Goal: Information Seeking & Learning: Learn about a topic

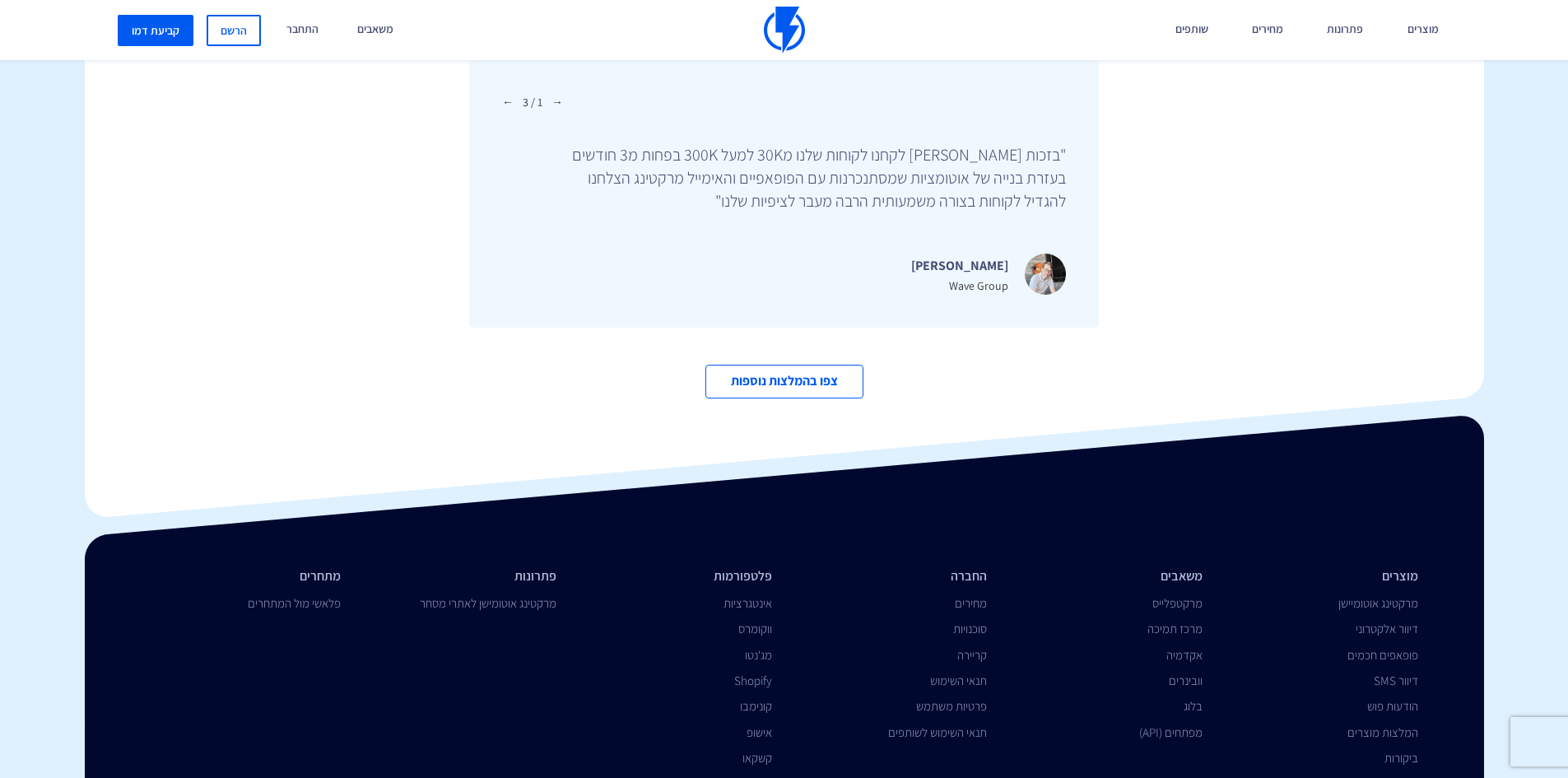
scroll to position [5648, 0]
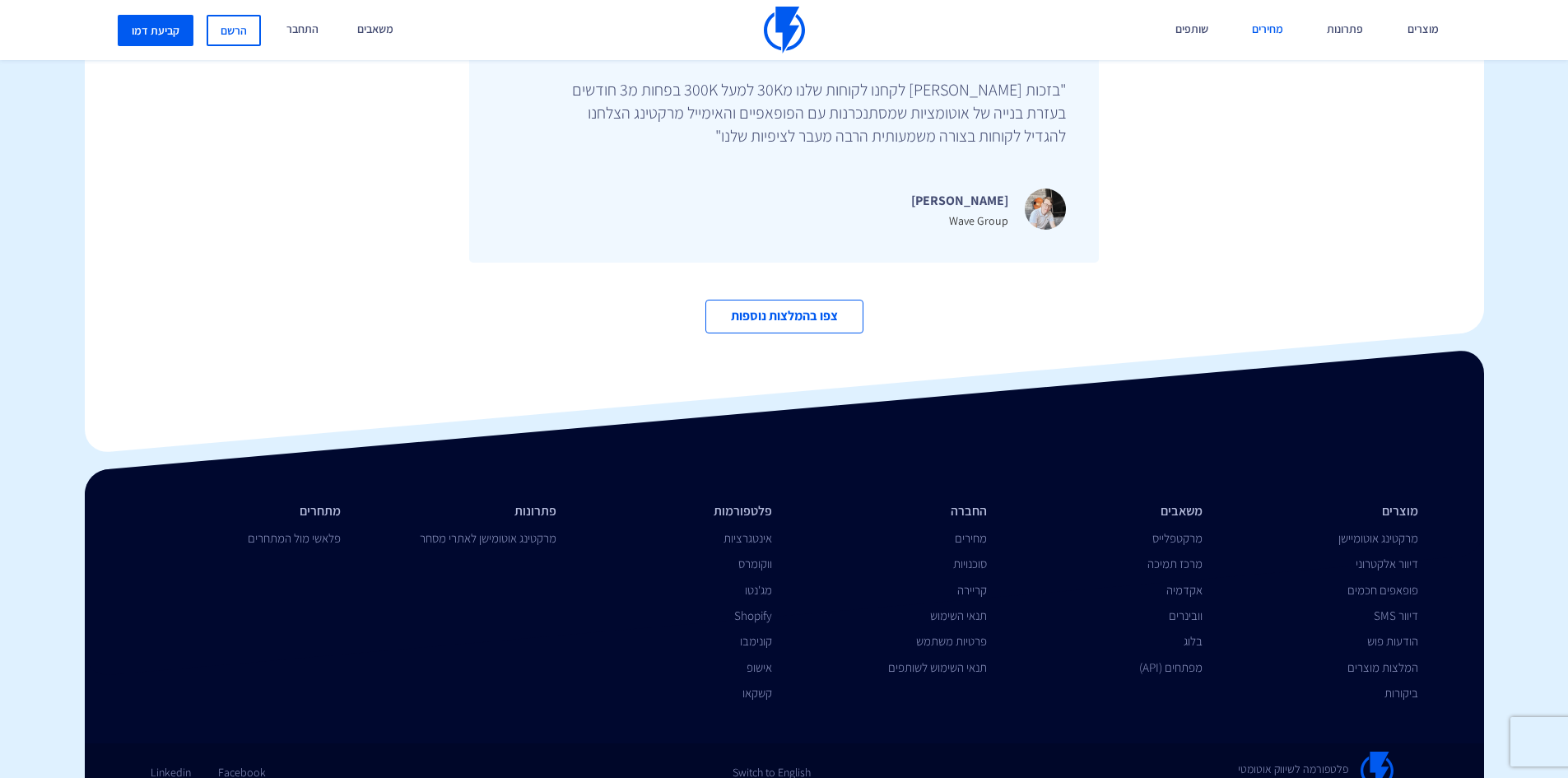
click at [1273, 27] on link "מחירים" at bounding box center [1267, 30] width 56 height 60
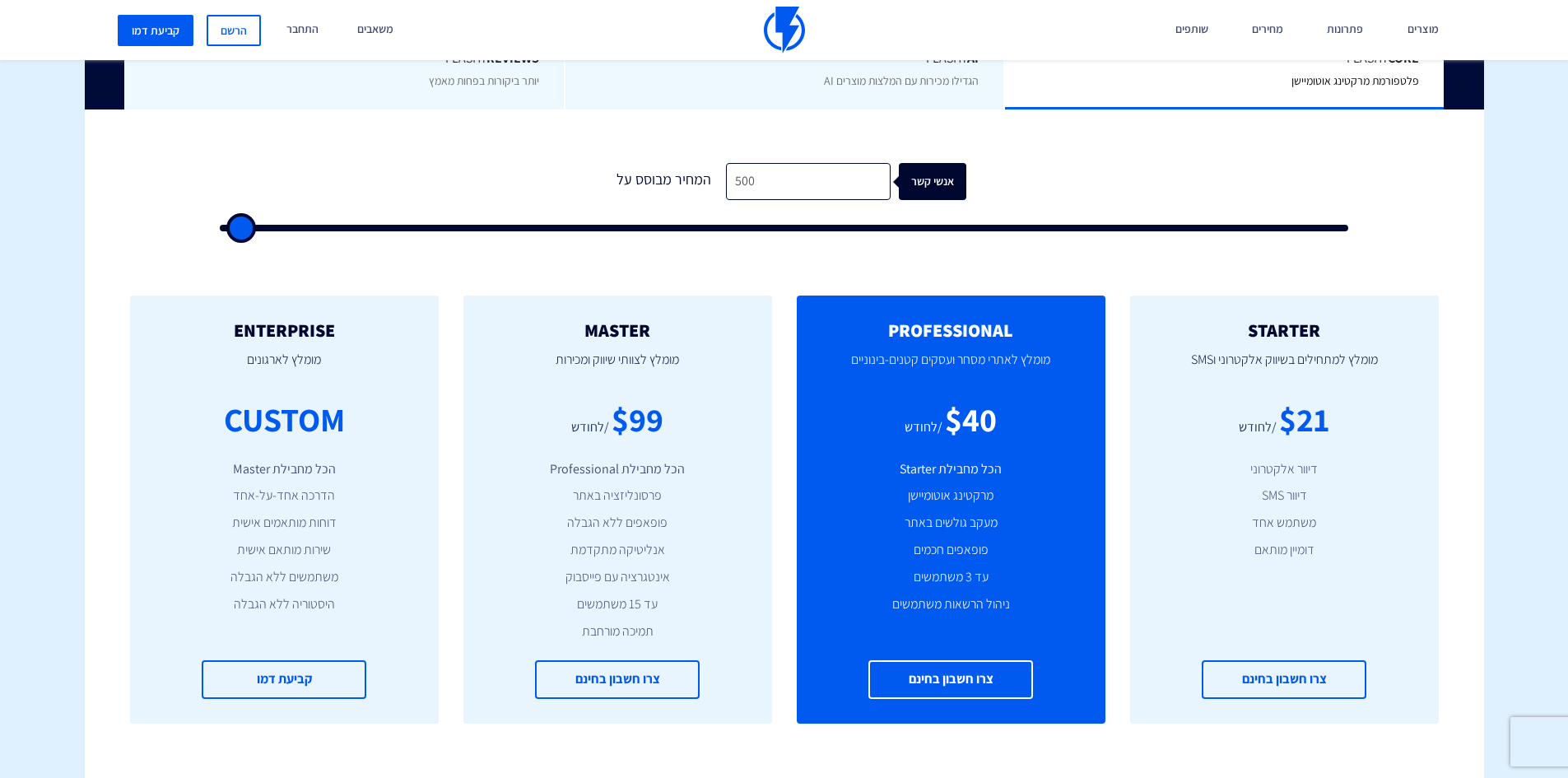
scroll to position [494, 0]
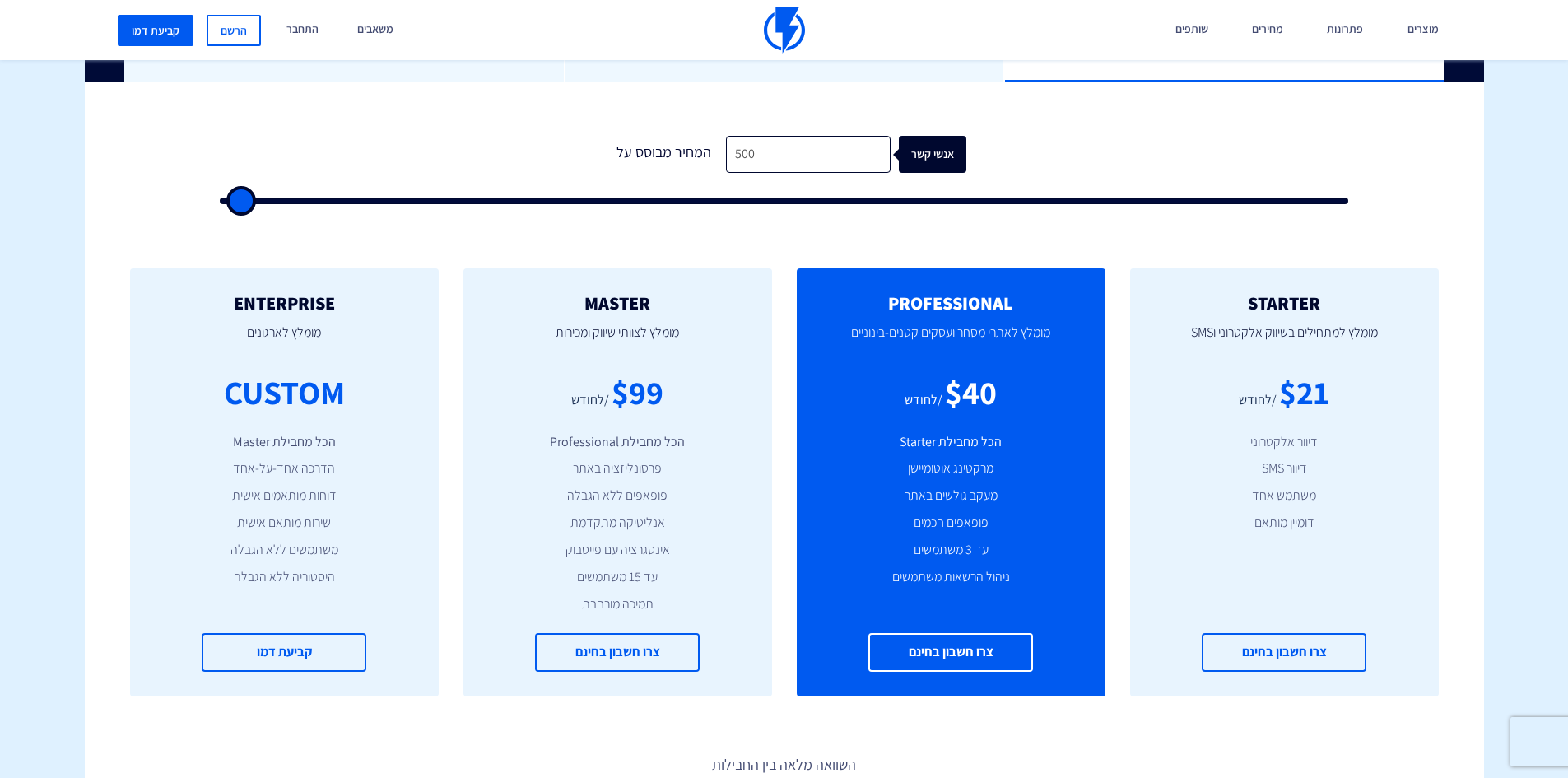
type input "94,000"
type input "94000"
click at [1264, 200] on input "range" at bounding box center [784, 200] width 1129 height 7
type input "93,500"
type input "93500"
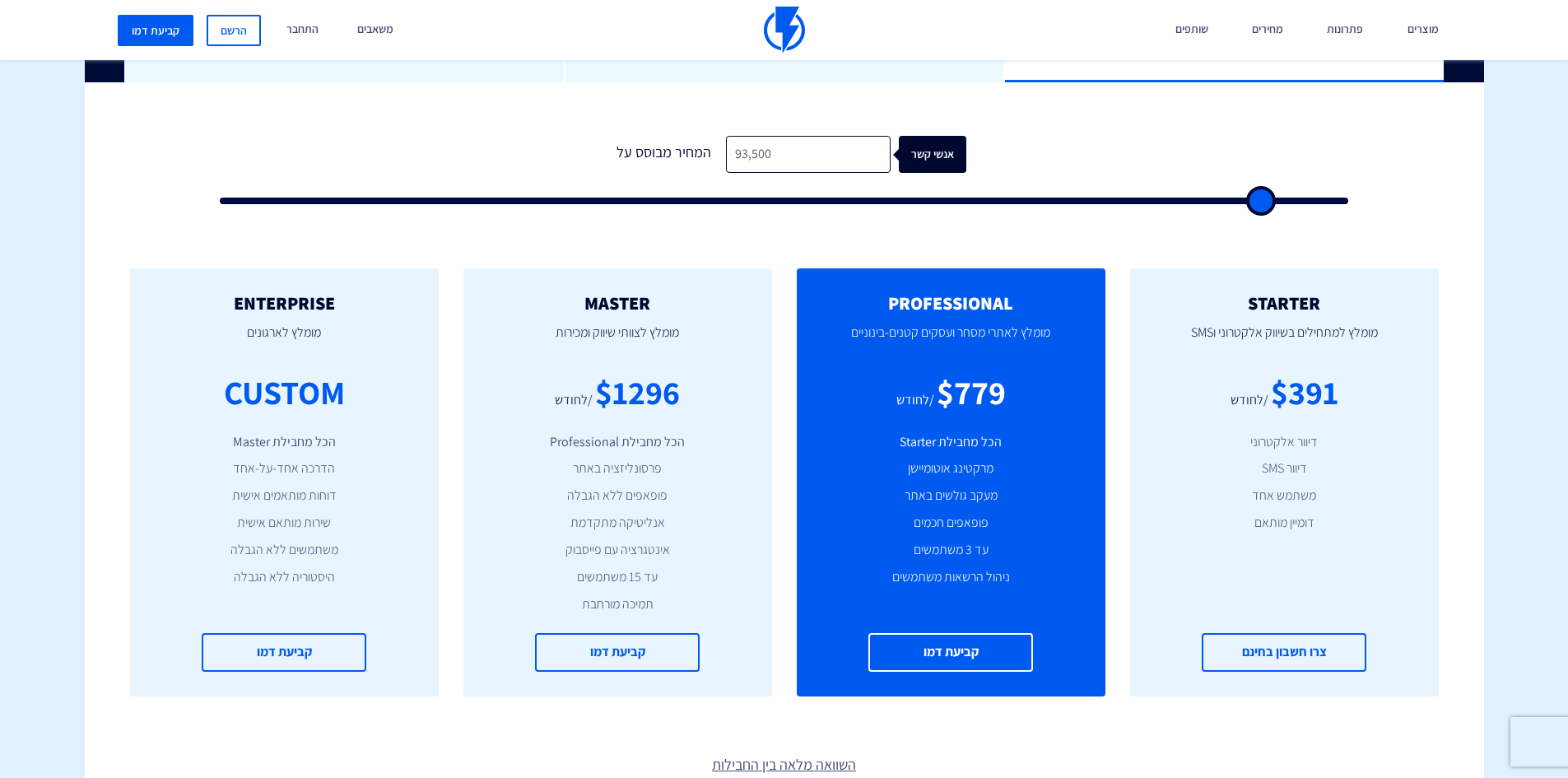
type input "92,500"
type input "92500"
type input "90,500"
type input "90500"
type input "88,500"
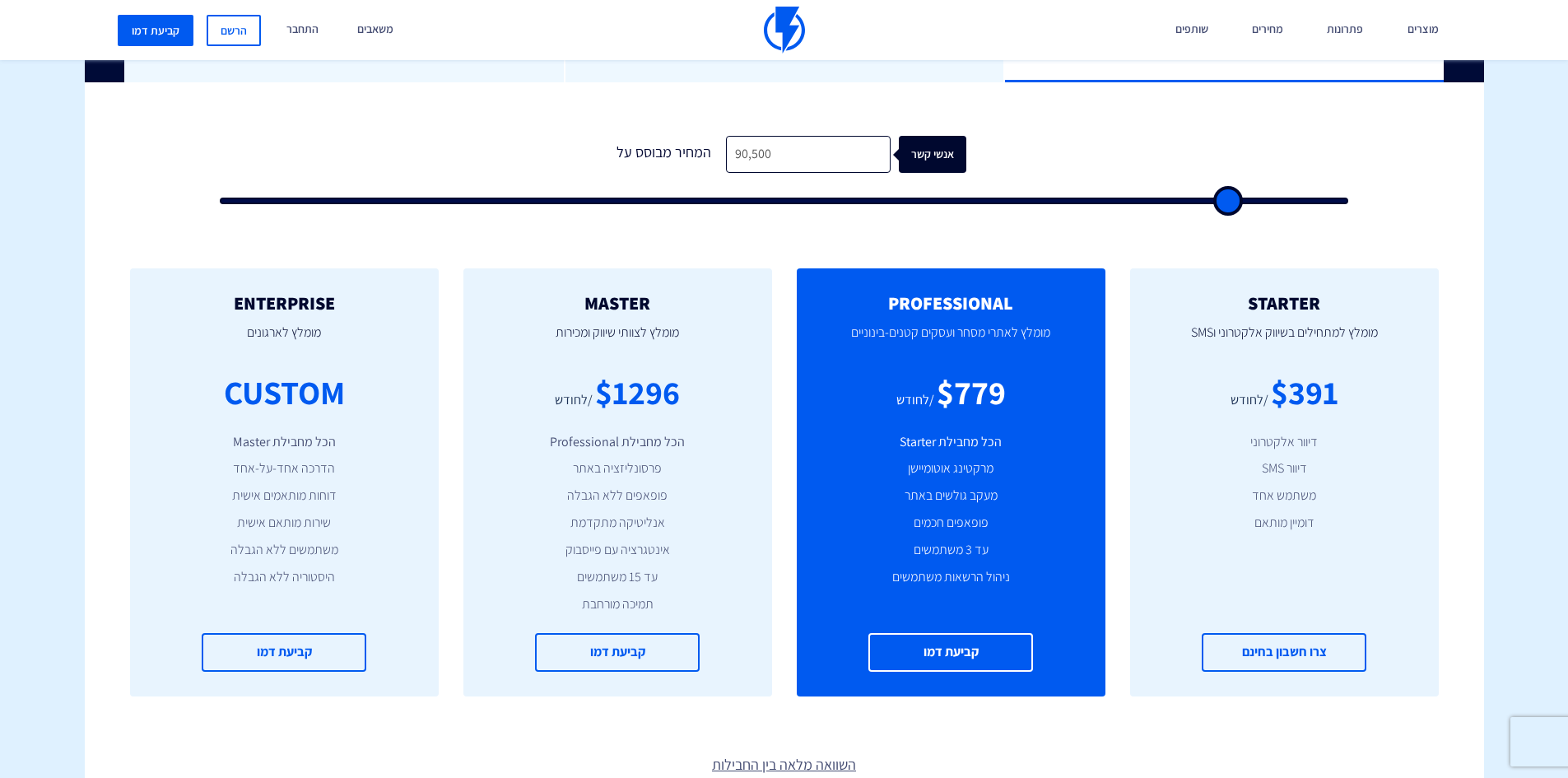
type input "88500"
type input "86,000"
type input "86000"
type input "83,000"
type input "83000"
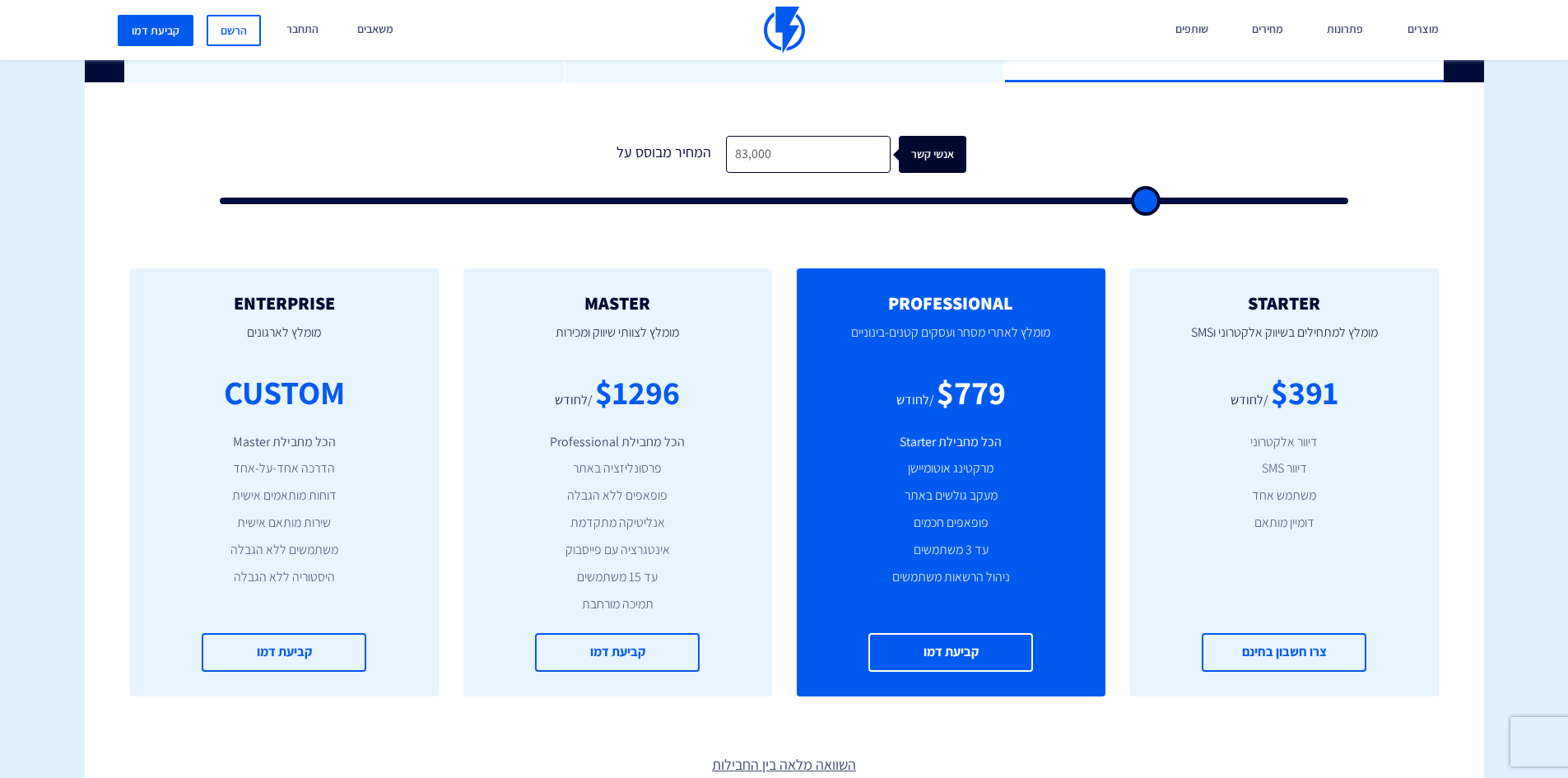
type input "80,000"
type input "80000"
type input "75,500"
type input "75500"
type input "71,000"
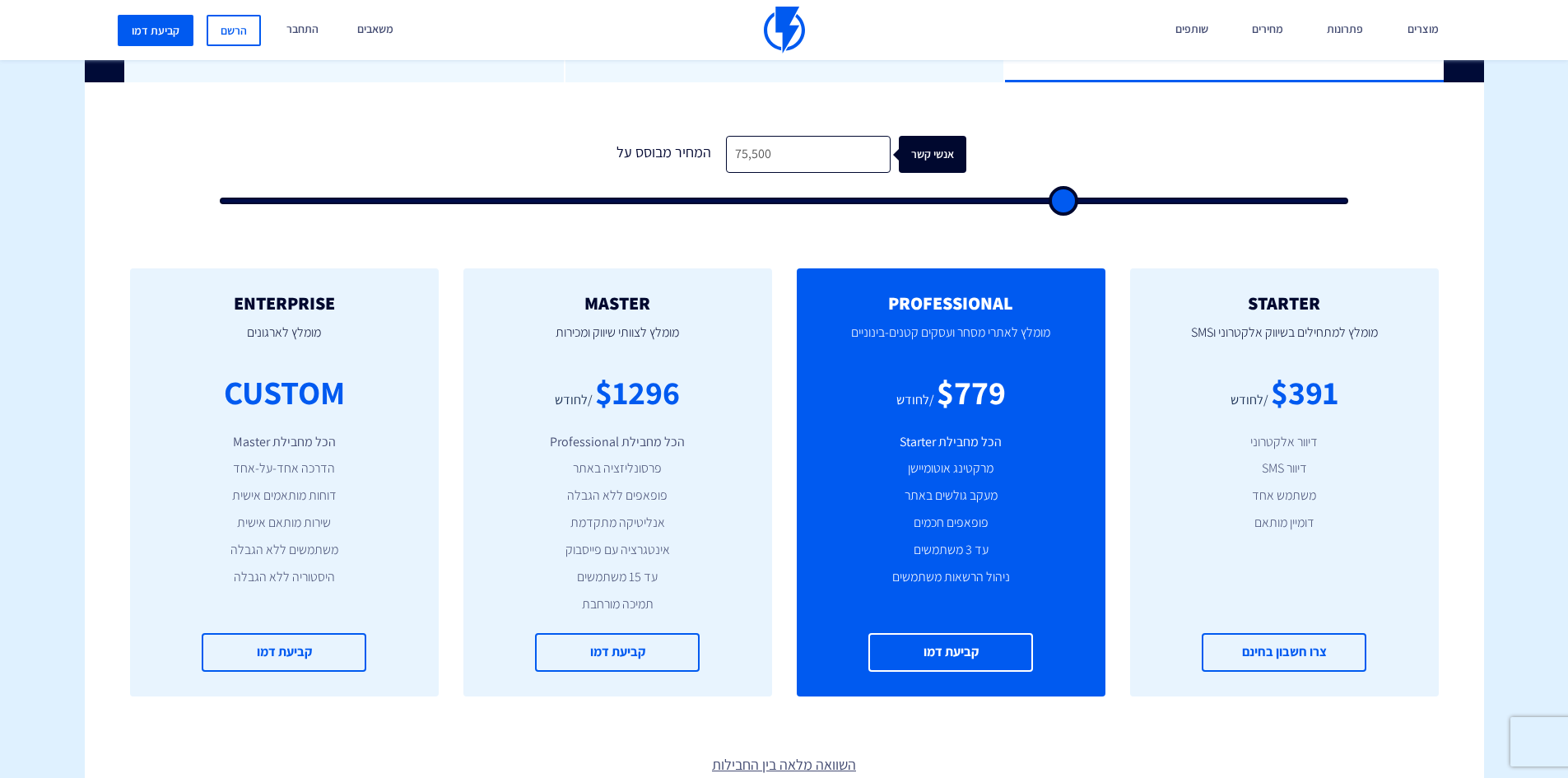
type input "71000"
type input "66,500"
type input "66500"
type input "61,500"
type input "61500"
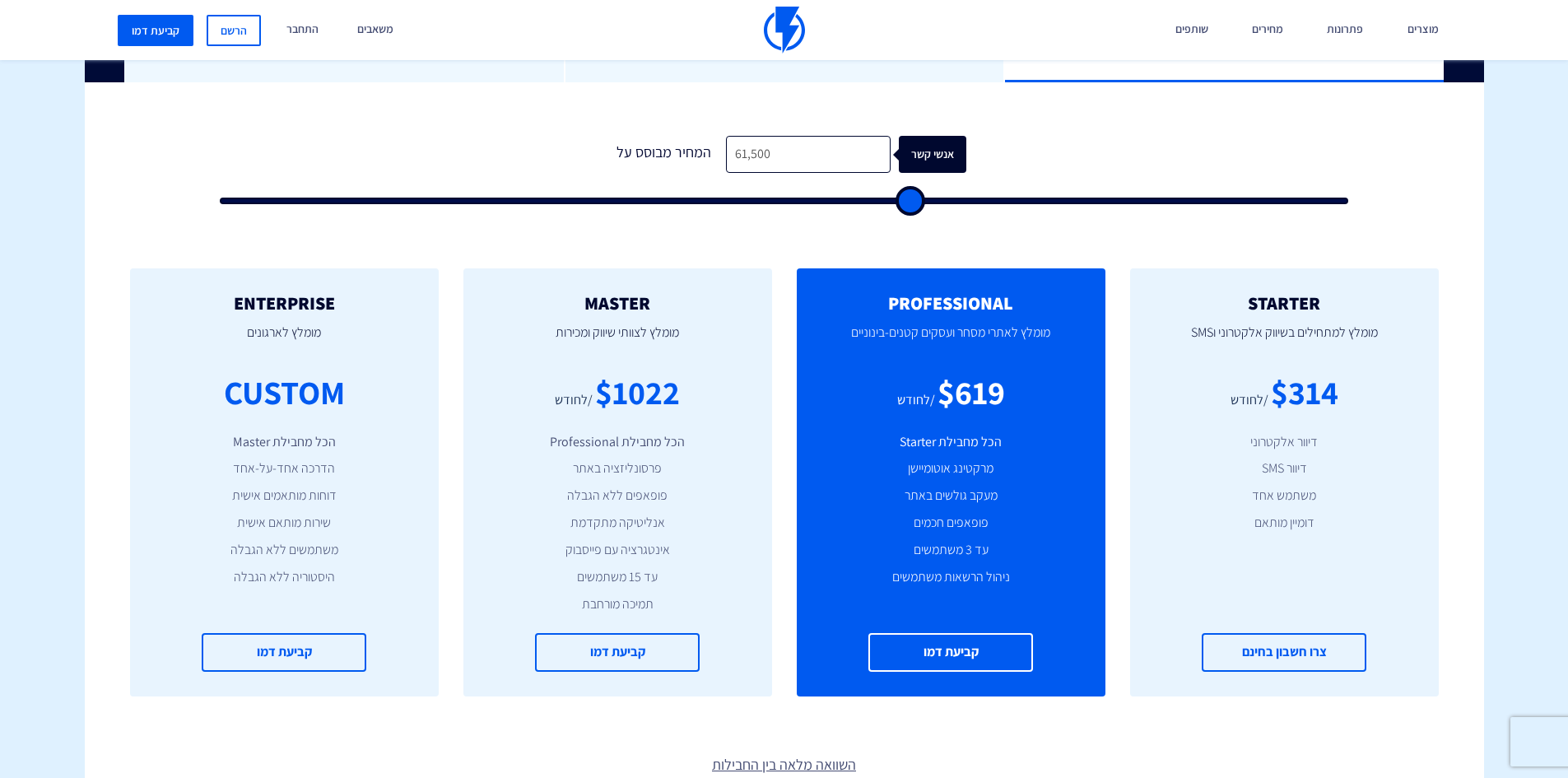
type input "57,000"
type input "57000"
type input "53,500"
type input "53500"
type input "49,500"
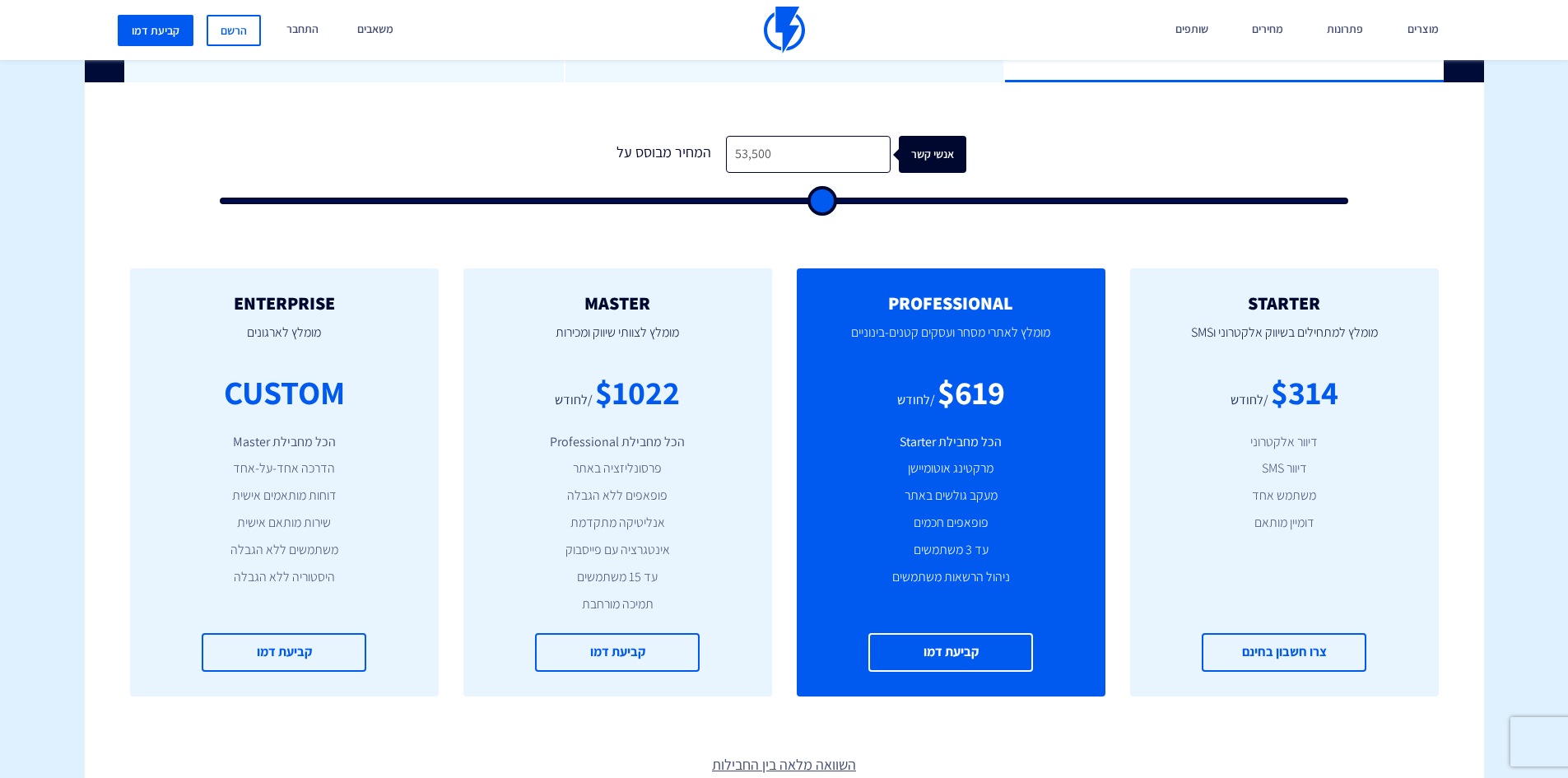
type input "49500"
type input "46,500"
type input "46500"
type input "44,000"
type input "44000"
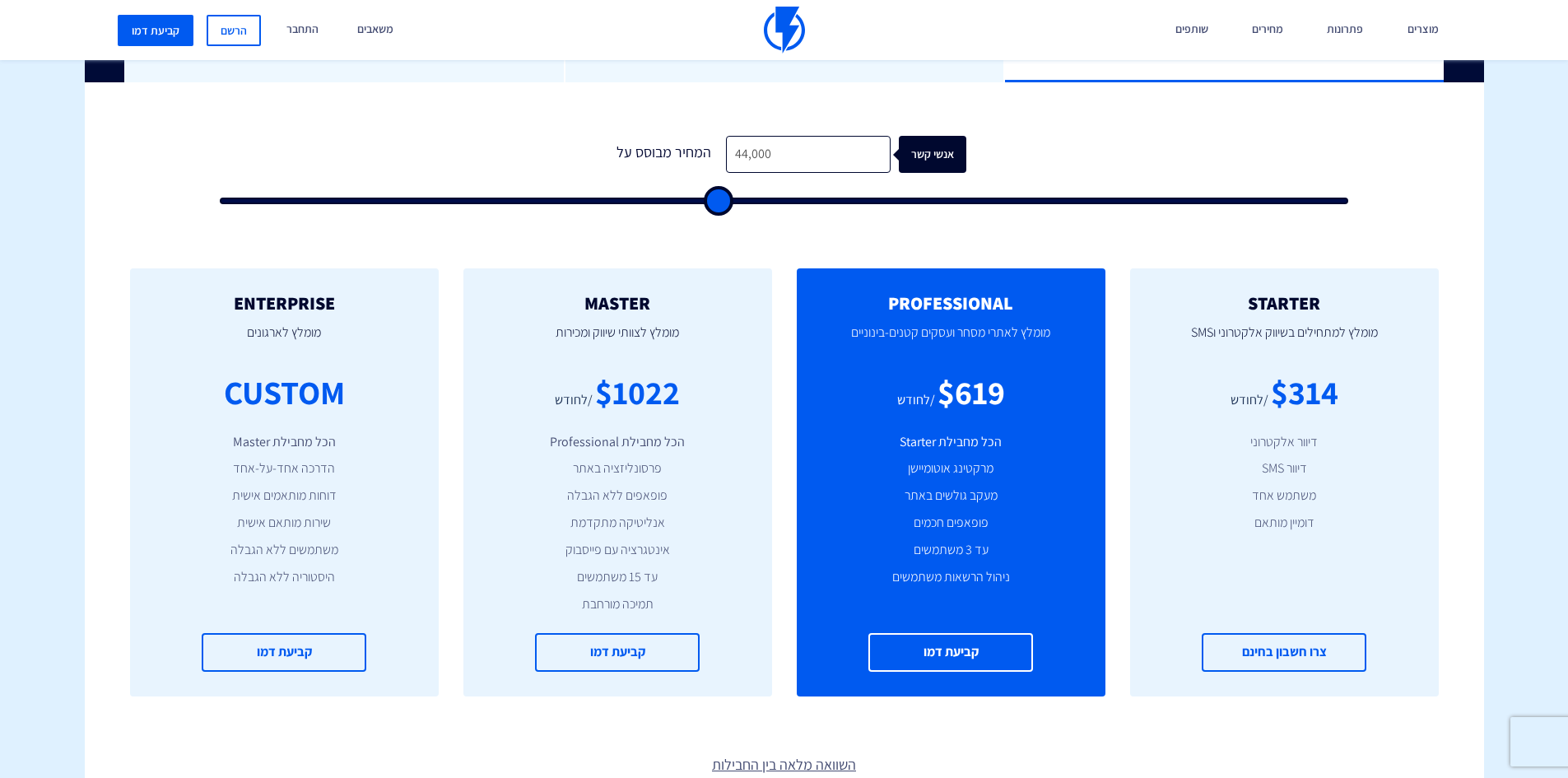
type input "40,500"
type input "40500"
type input "37,000"
type input "37000"
type input "33,500"
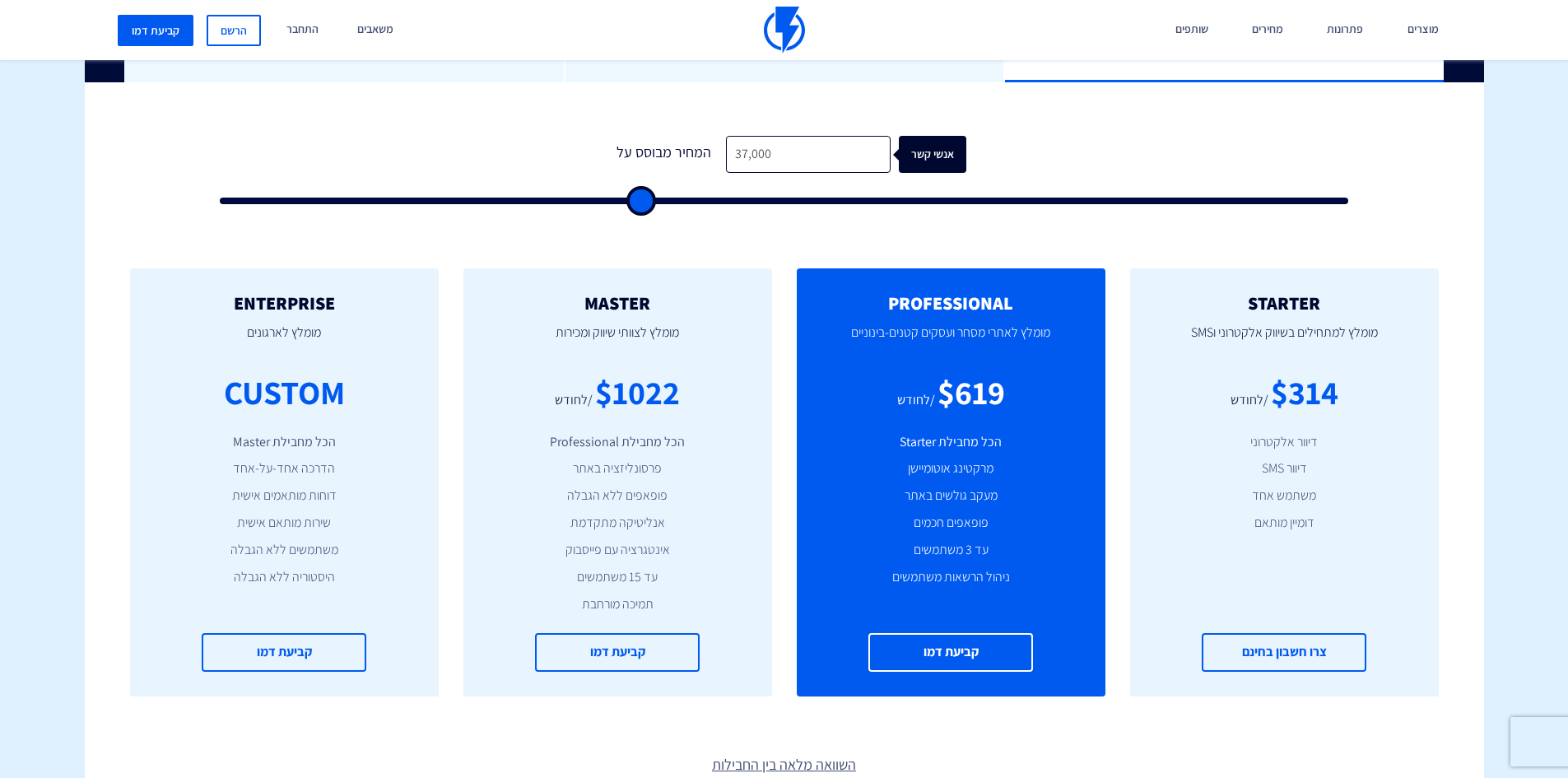
type input "33500"
type input "30,500"
type input "30500"
type input "27,500"
type input "27500"
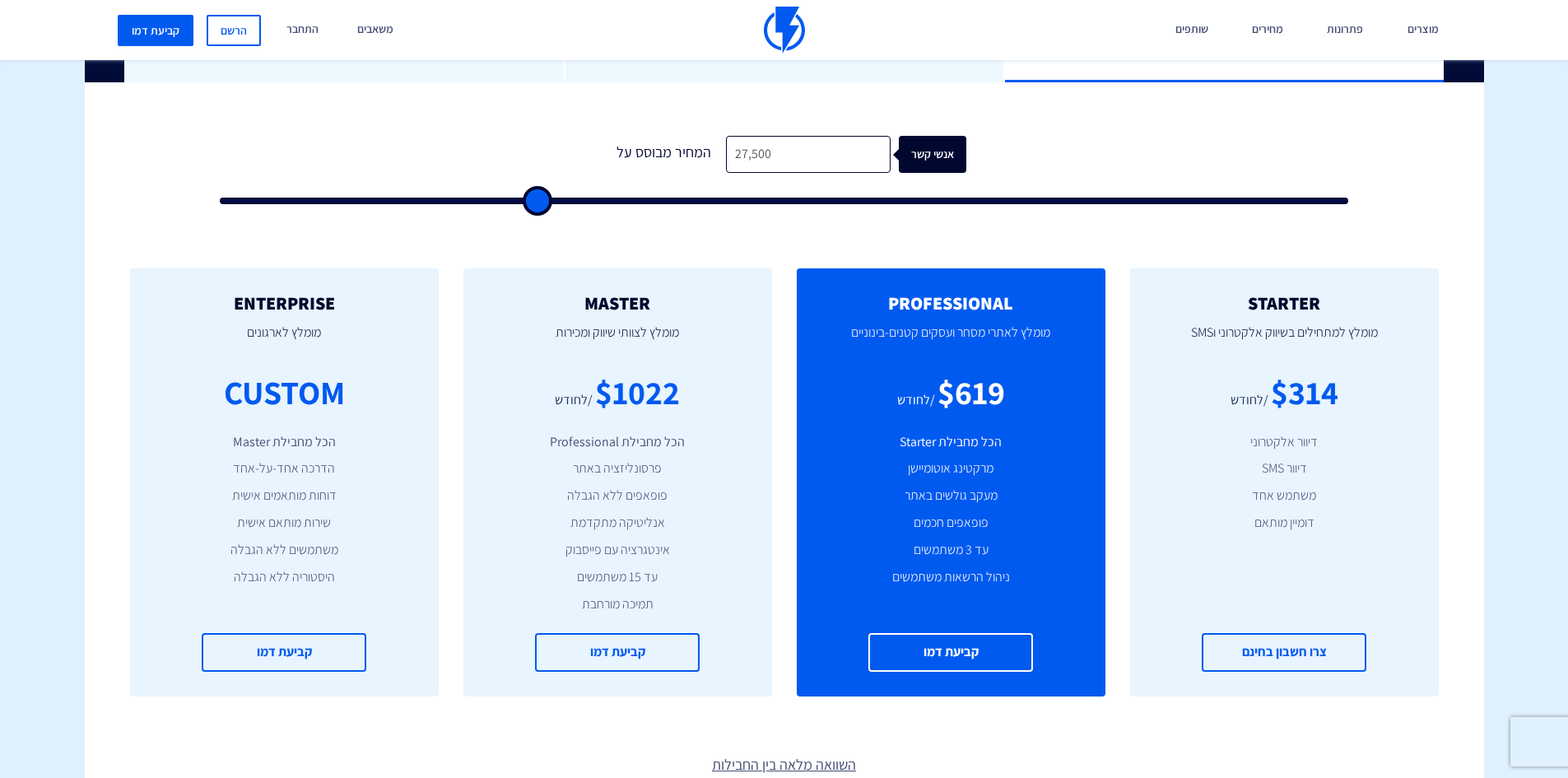
type input "24,000"
type input "24000"
type input "21,500"
type input "21500"
type input "18,500"
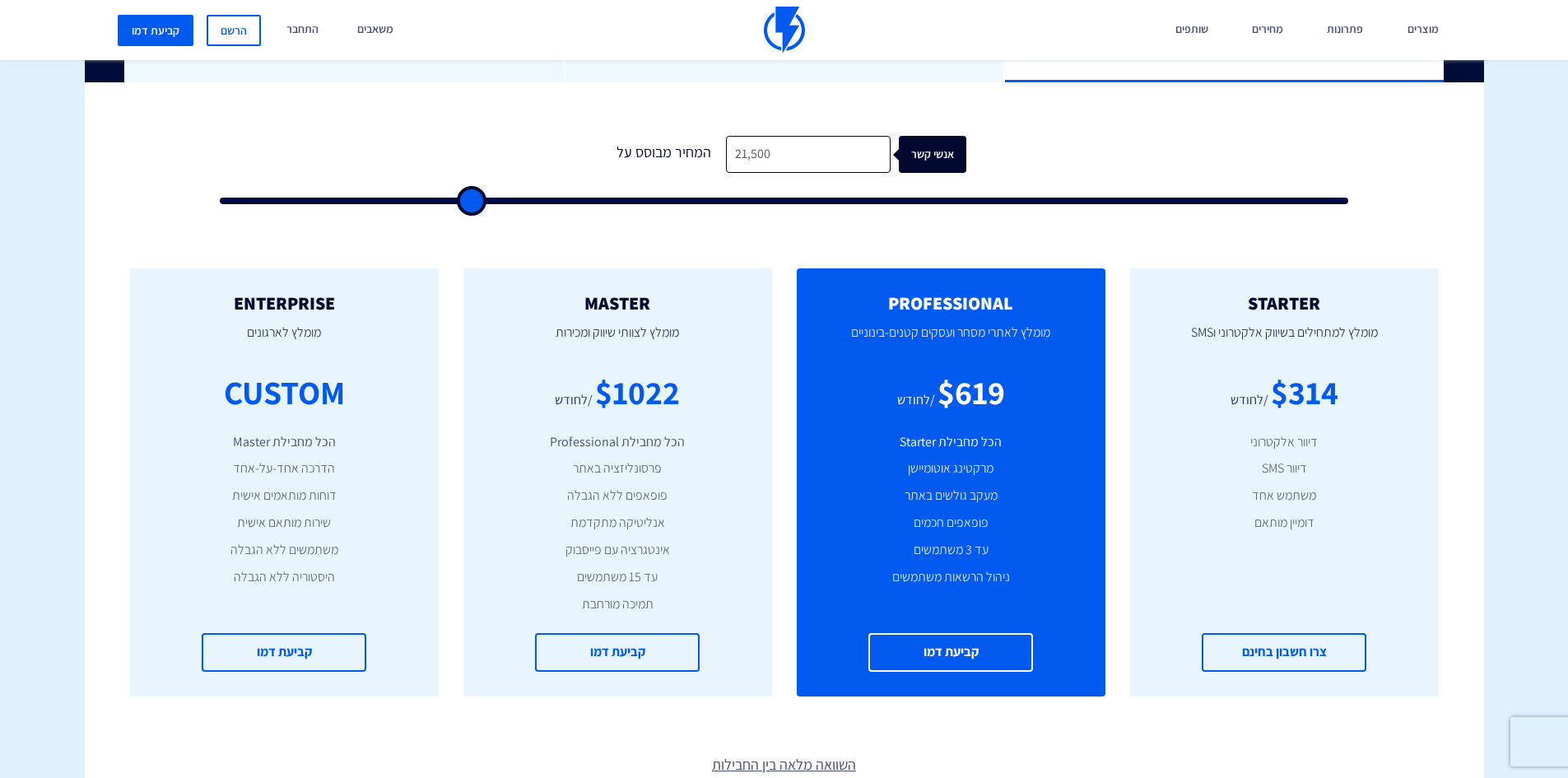
type input "18500"
type input "15,500"
type input "15500"
type input "13,000"
type input "13000"
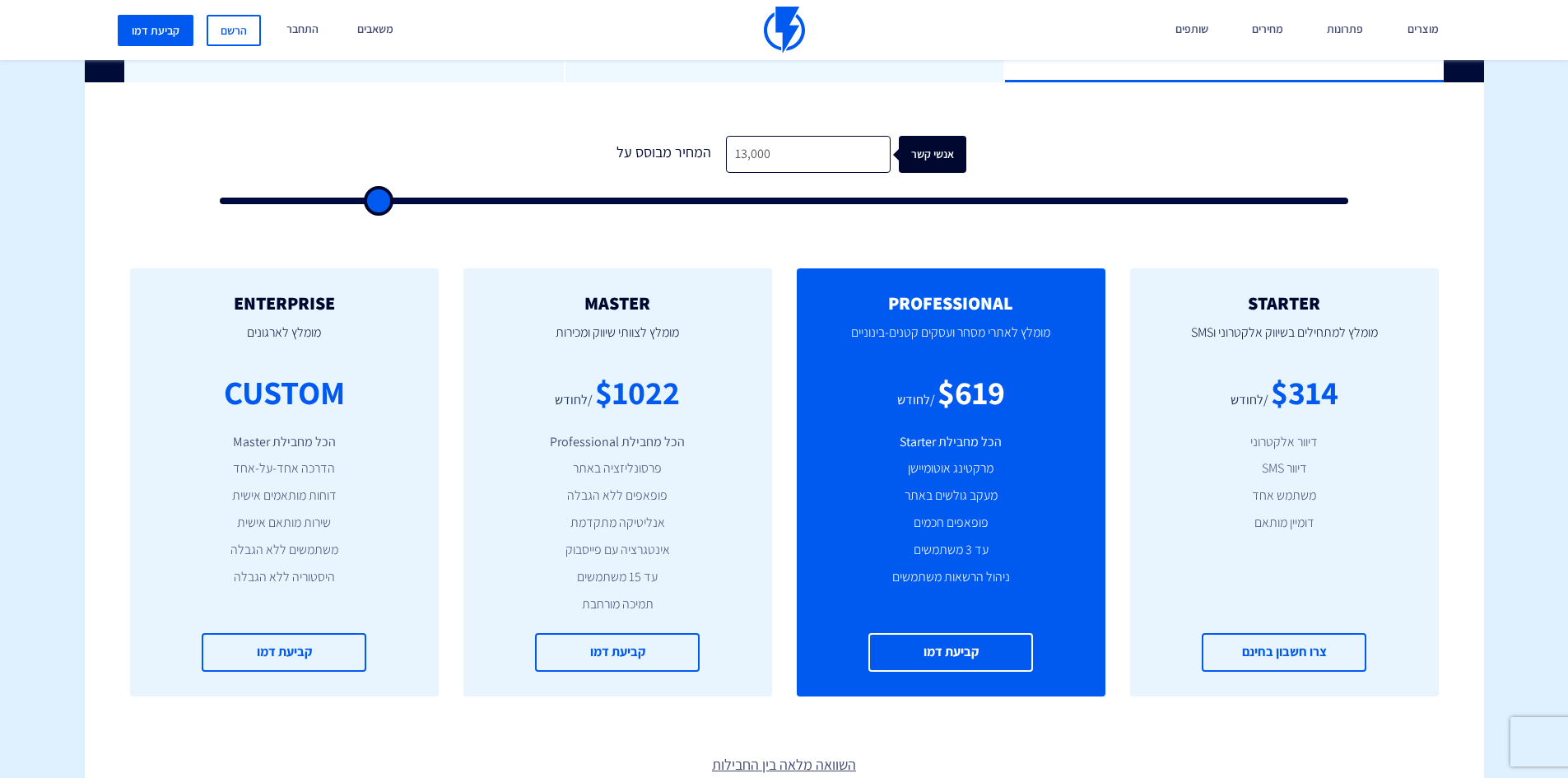
type input "11,000"
type input "11000"
type input "9,000"
type input "9000"
type input "8,000"
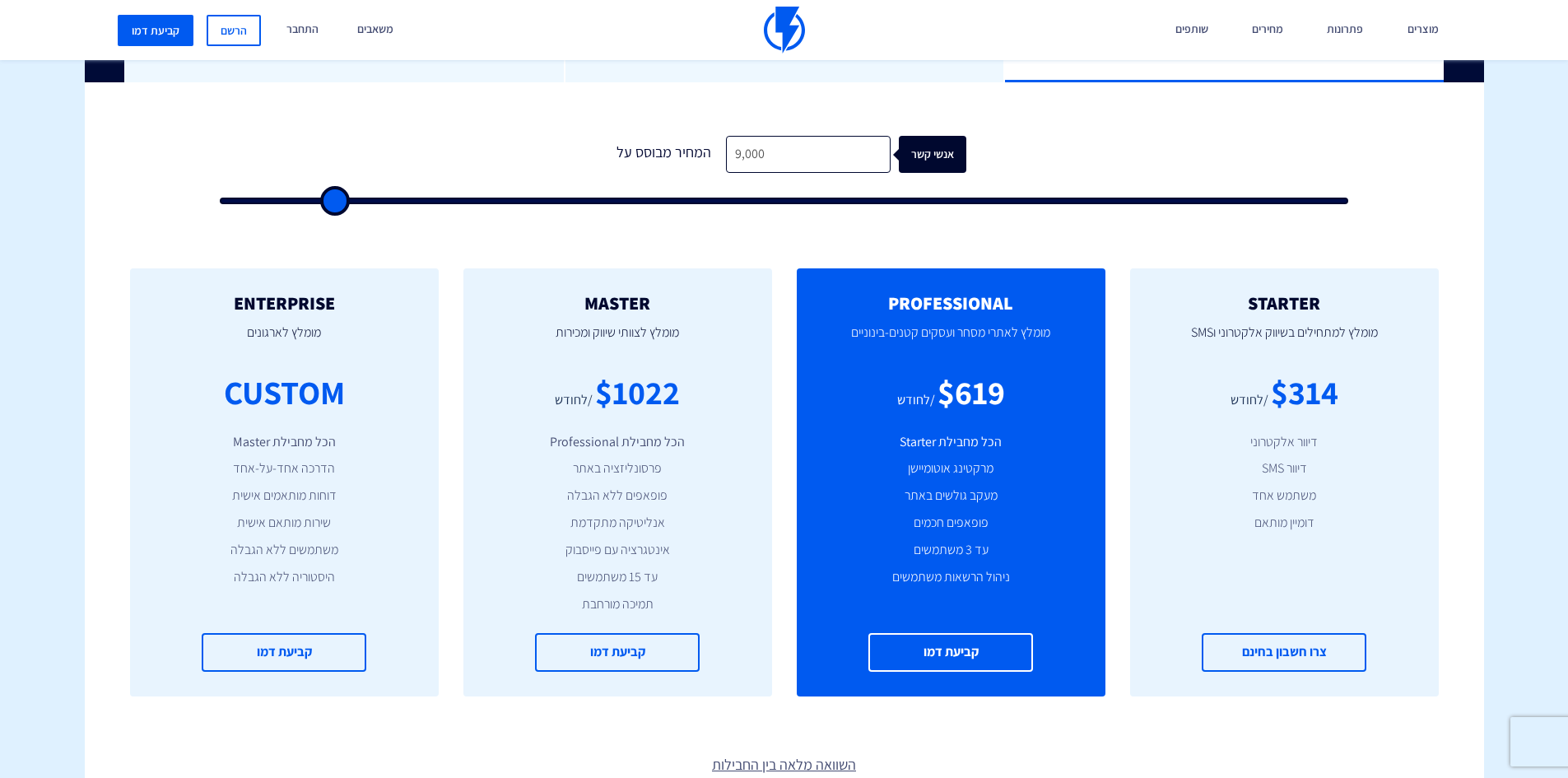
type input "8000"
type input "7,000"
type input "7000"
type input "6,500"
type input "6500"
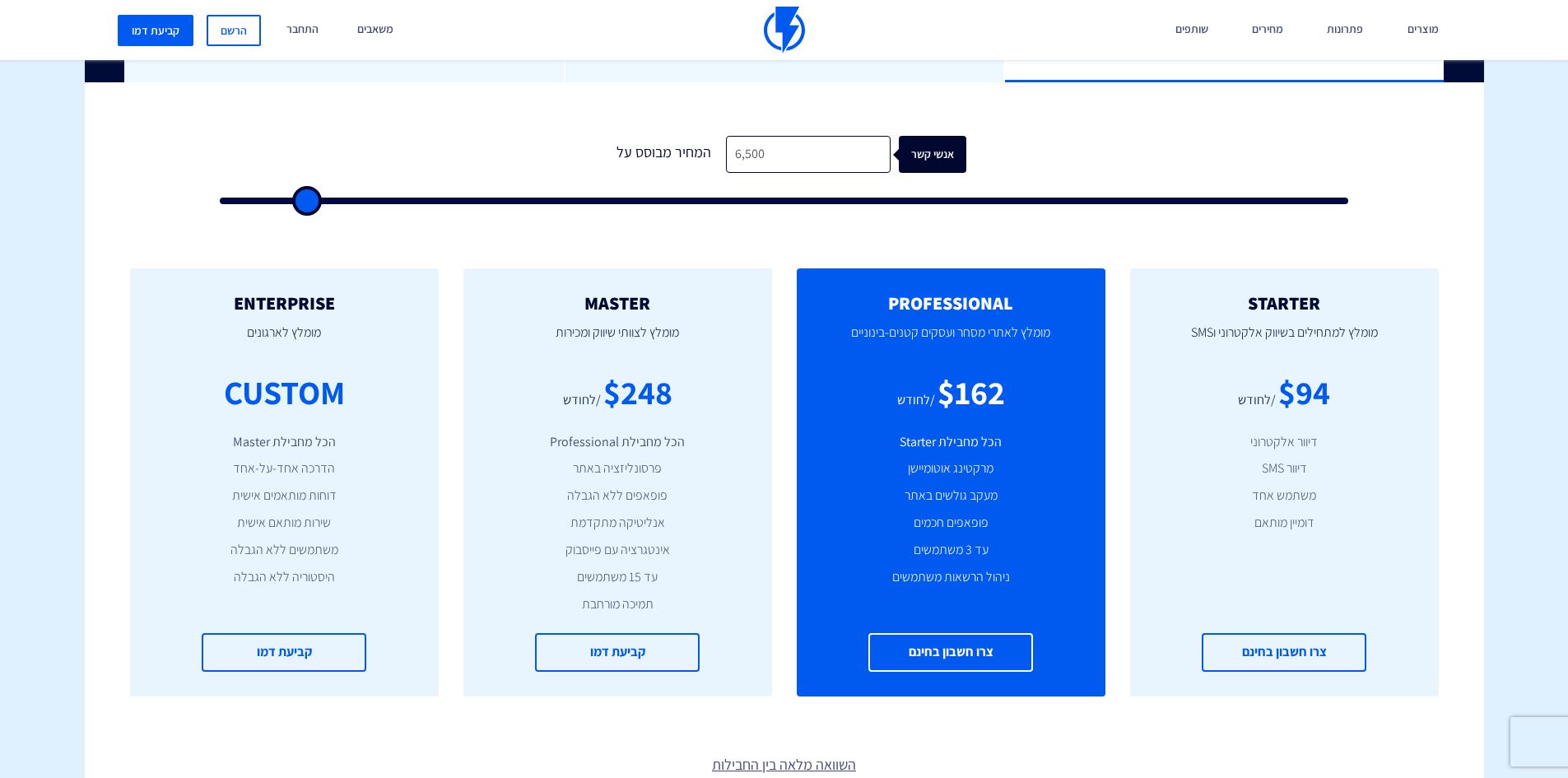
type input "6,000"
type input "6000"
type input "5,500"
type input "5500"
type input "5,000"
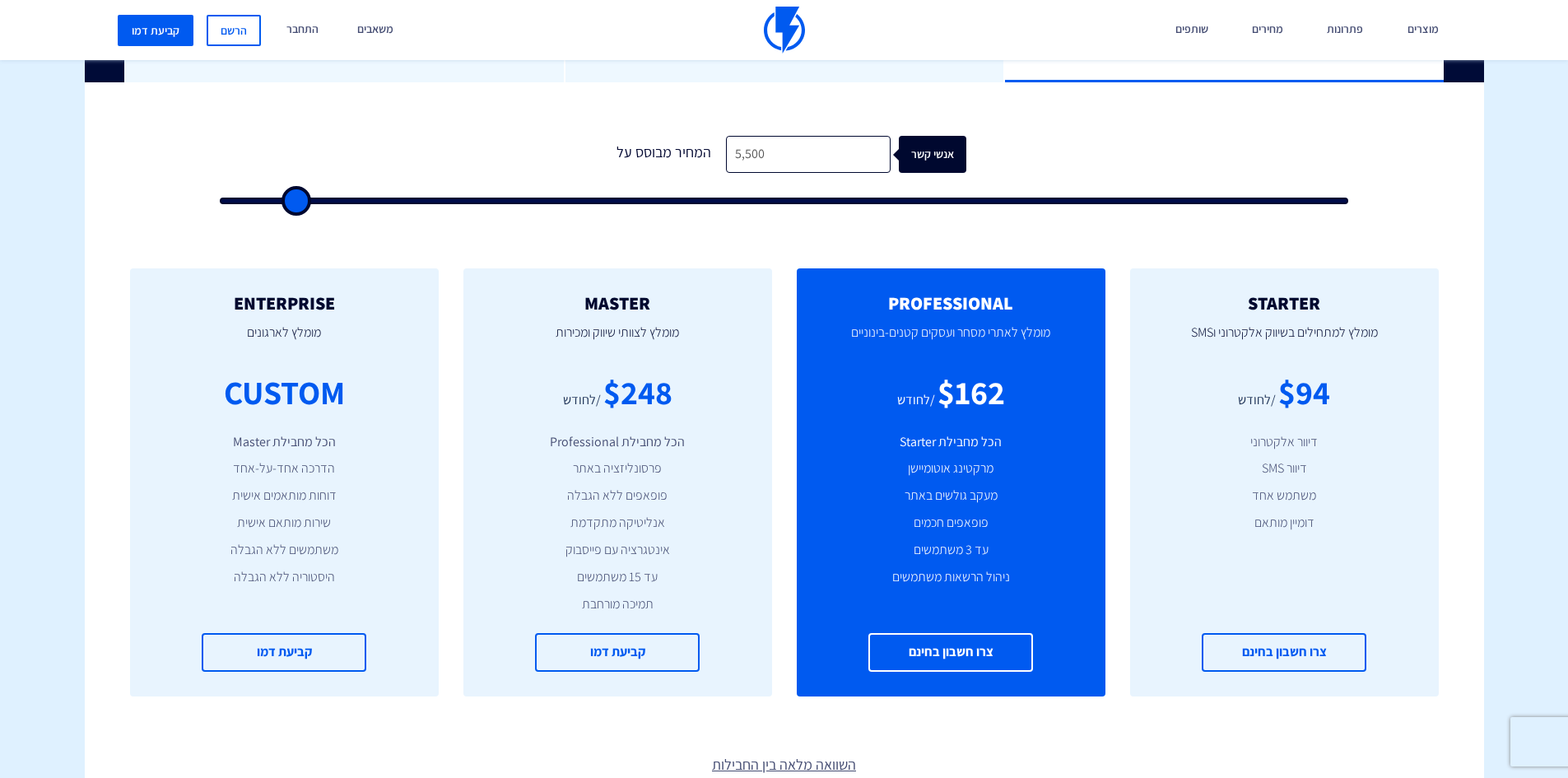
type input "5000"
type input "4,500"
type input "4500"
type input "3,500"
type input "3500"
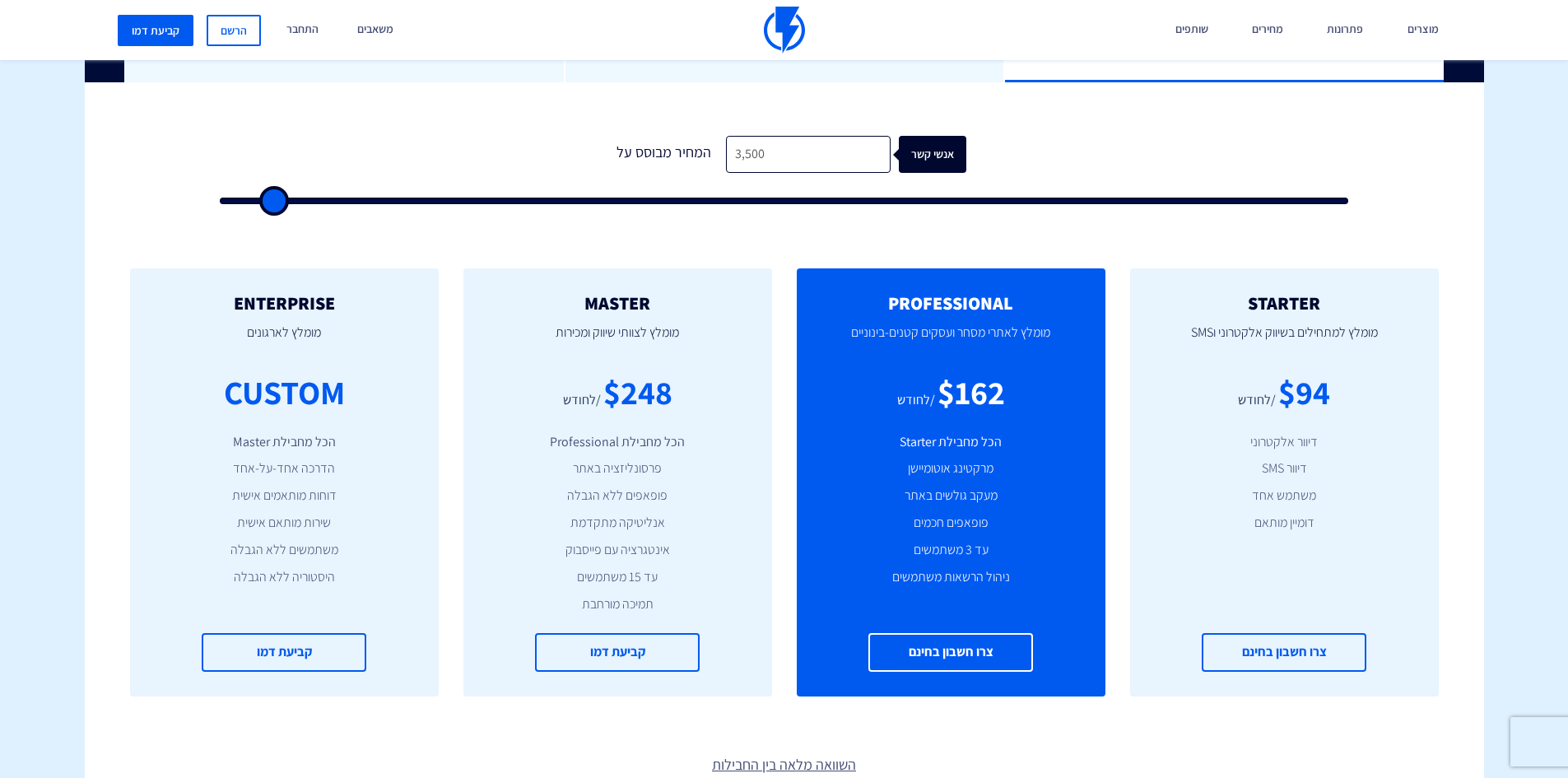
type input "3,000"
type input "3000"
type input "2,500"
type input "2500"
type input "2,000"
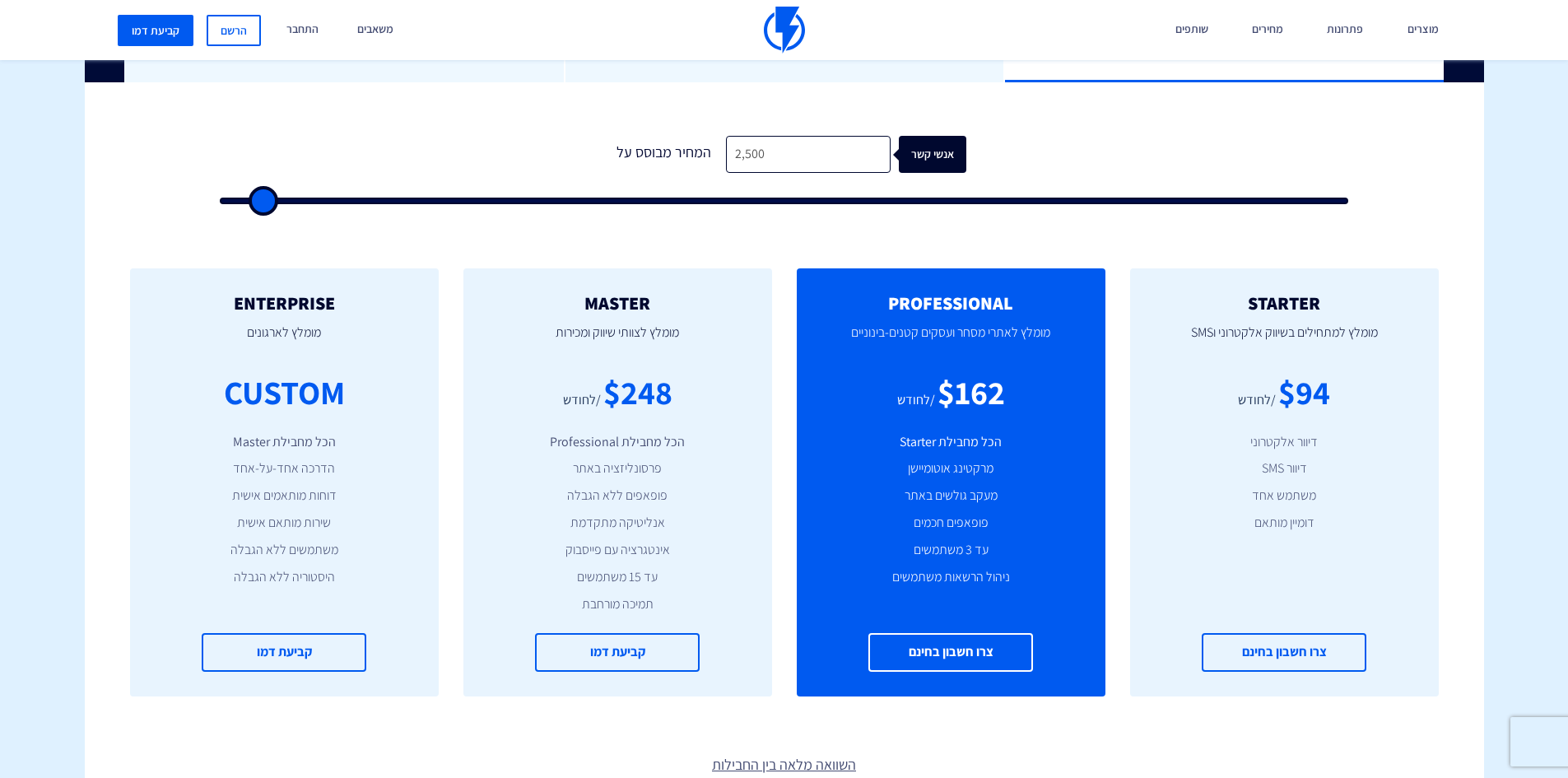
type input "2000"
type input "1,500"
type input "1500"
type input "1,000"
type input "1000"
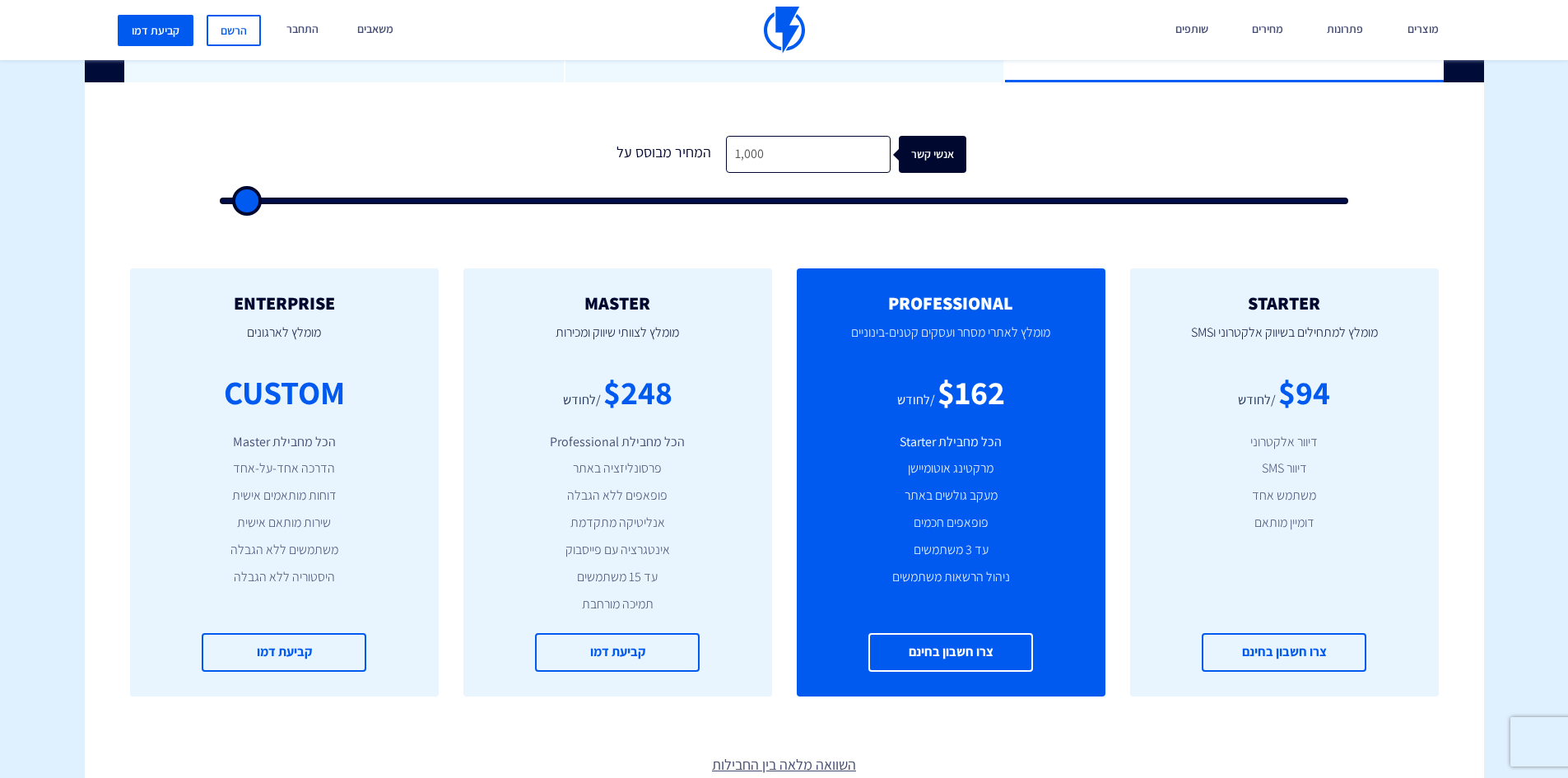
type input "500"
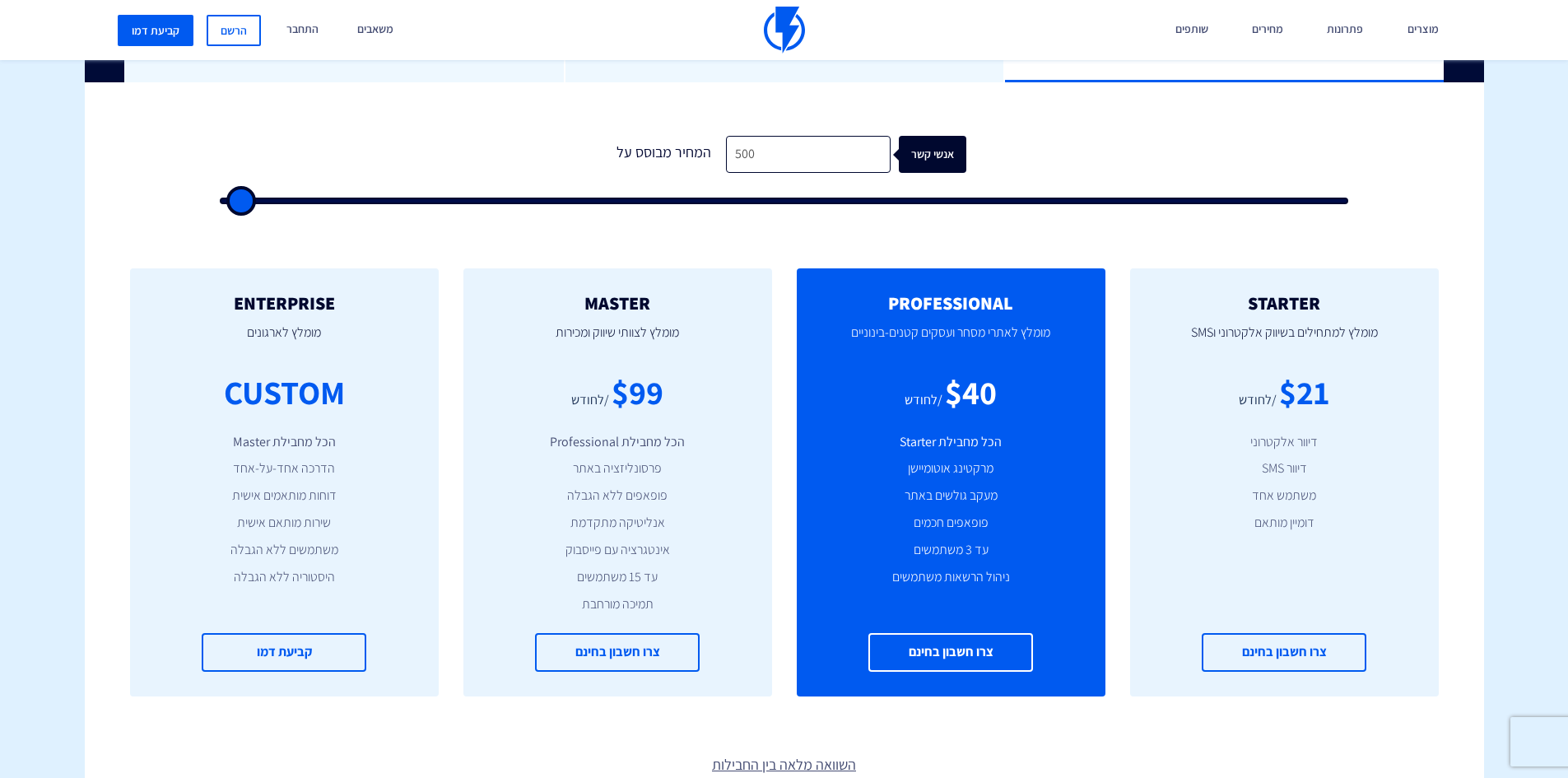
type input "500"
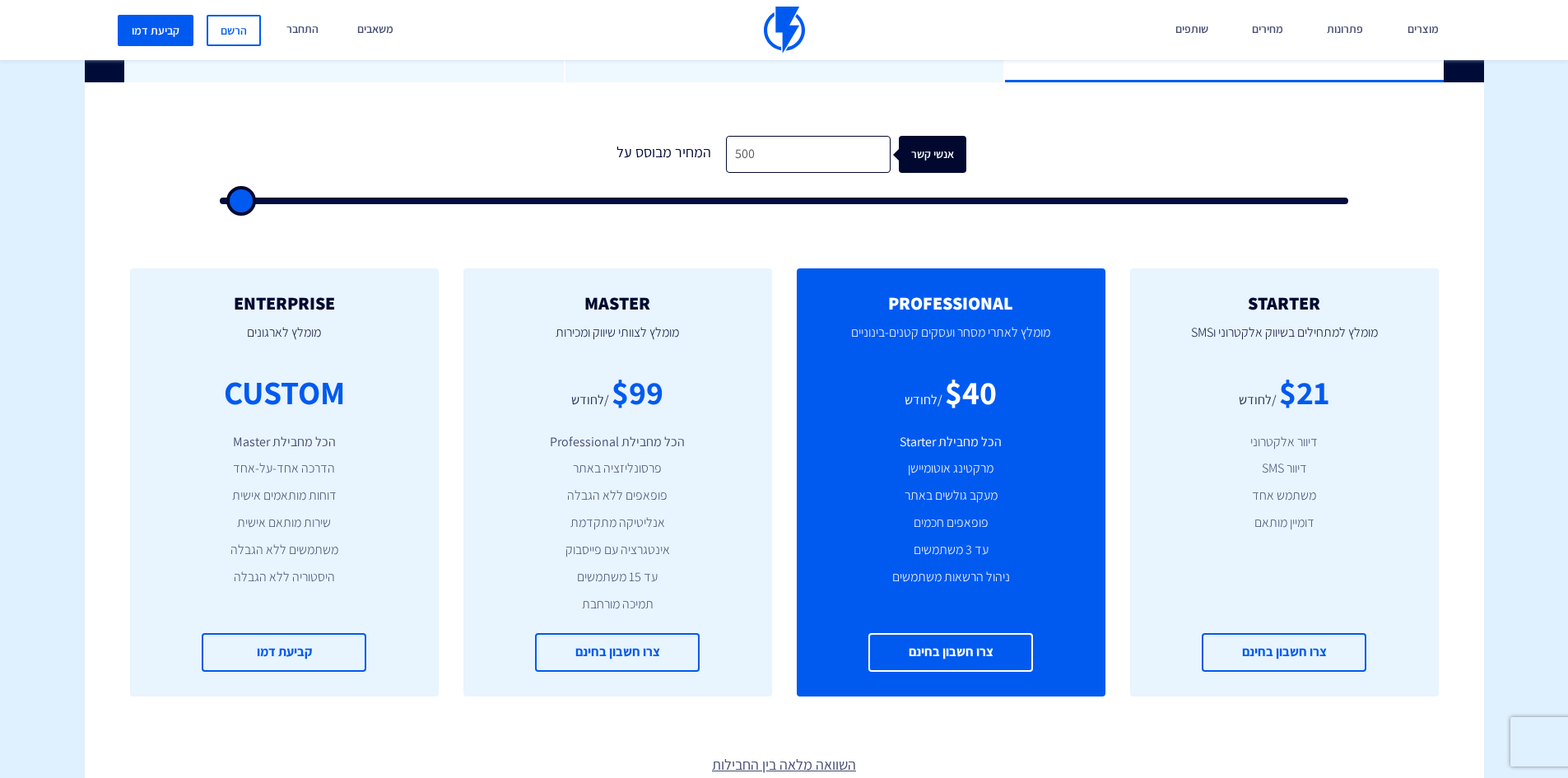
type input "500"
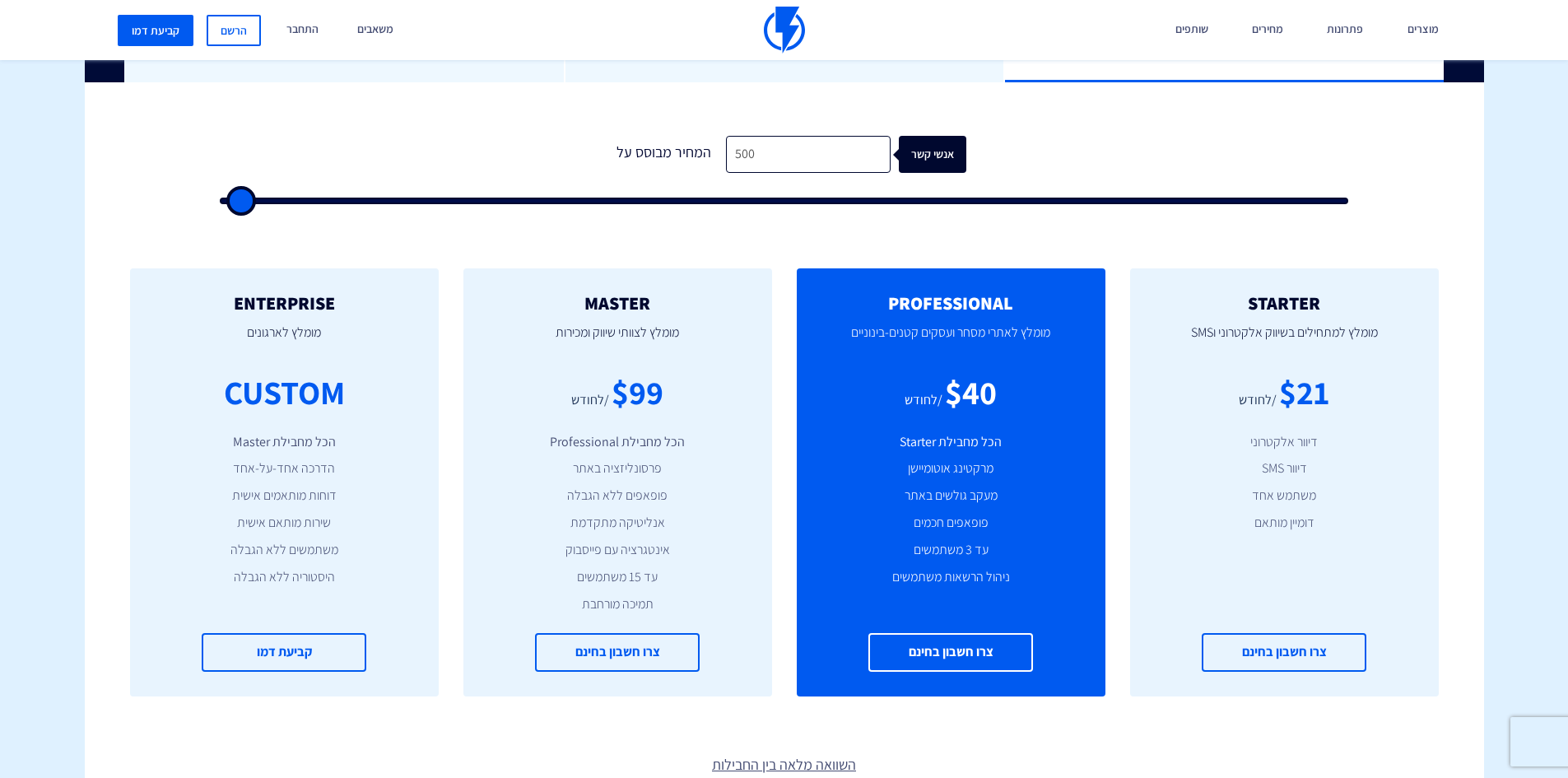
type input "500"
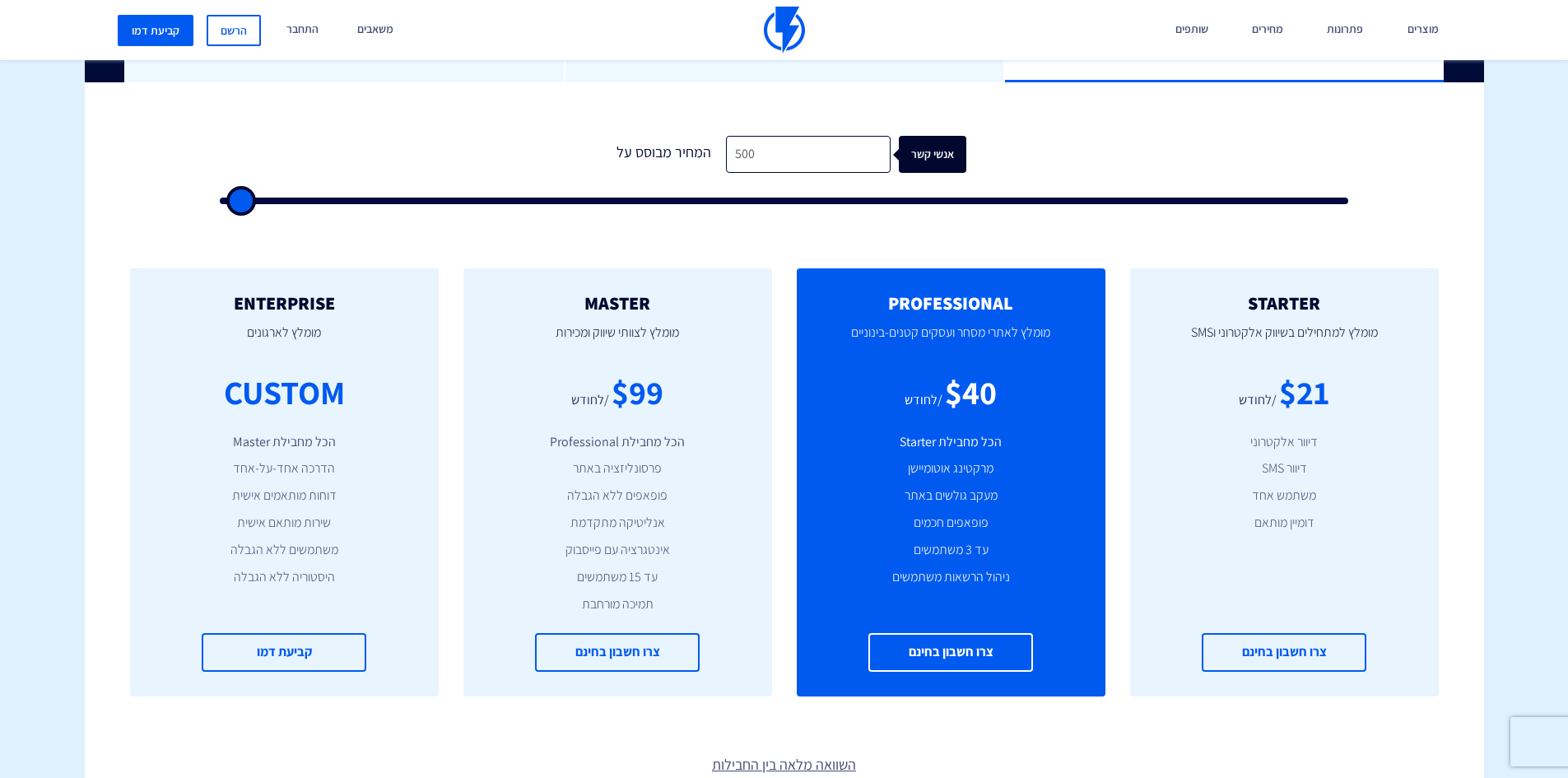
type input "500"
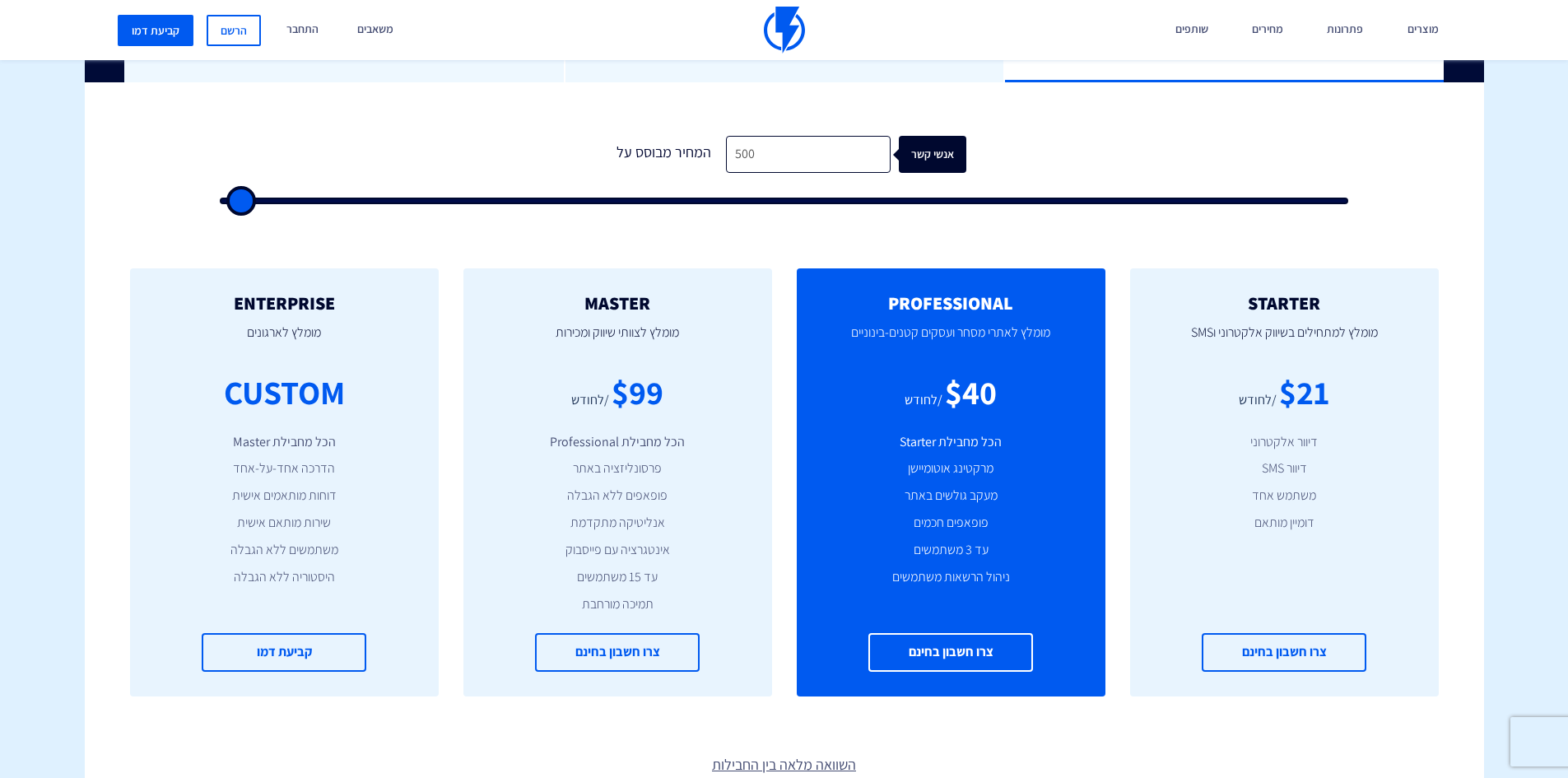
type input "500"
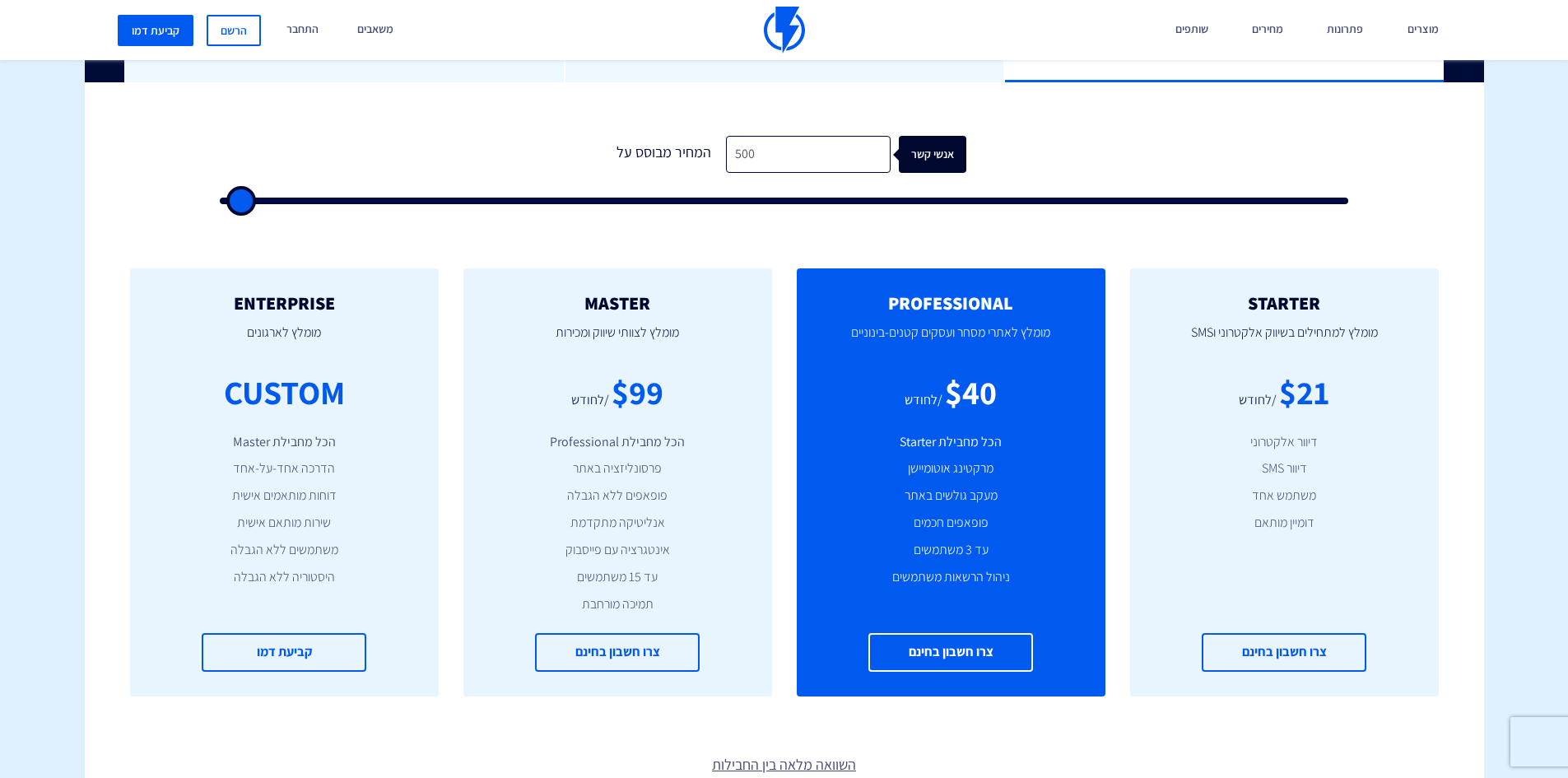
type input "500"
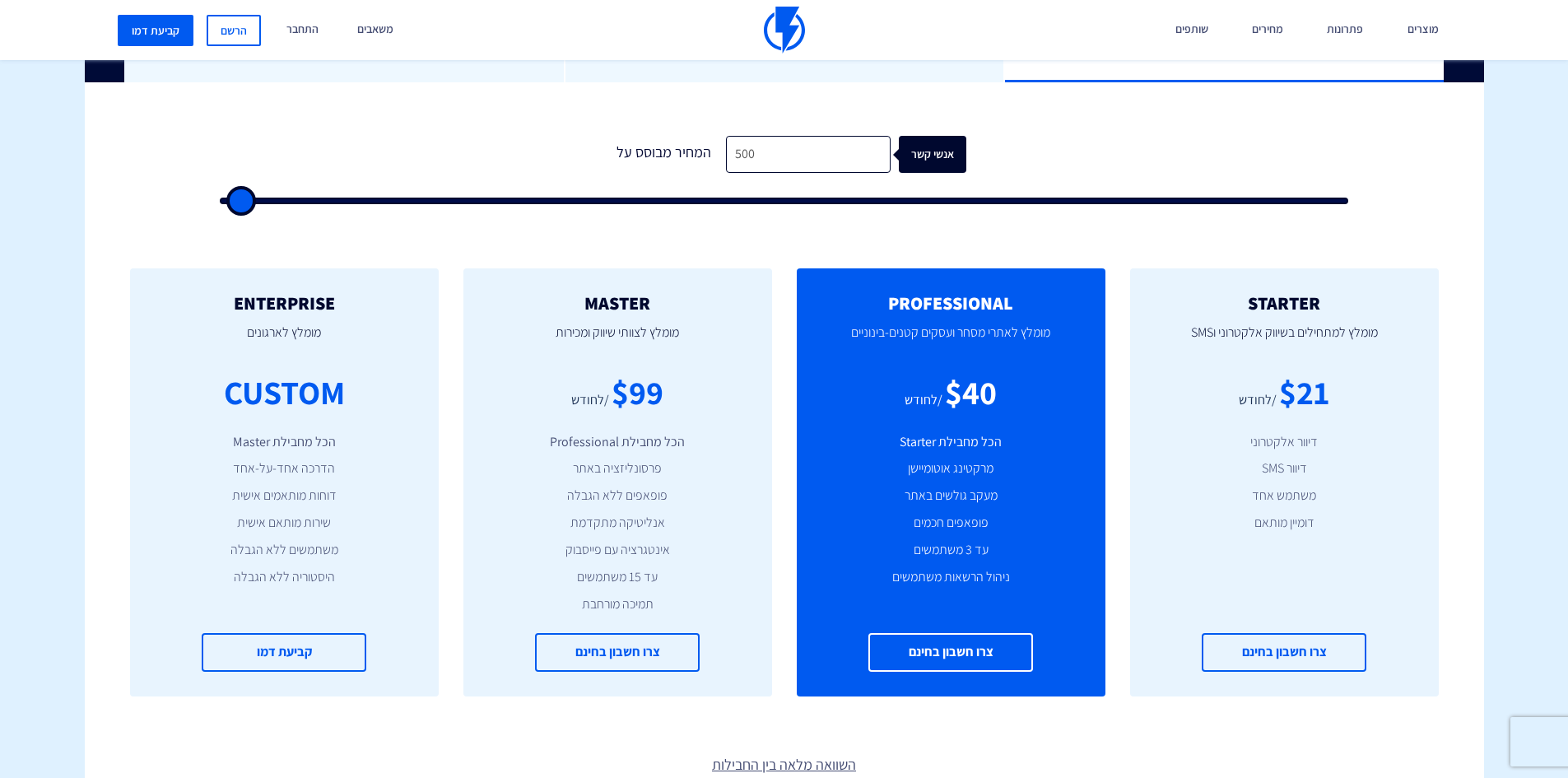
type input "500"
drag, startPoint x: 1264, startPoint y: 200, endPoint x: 150, endPoint y: 228, distance: 1114.4
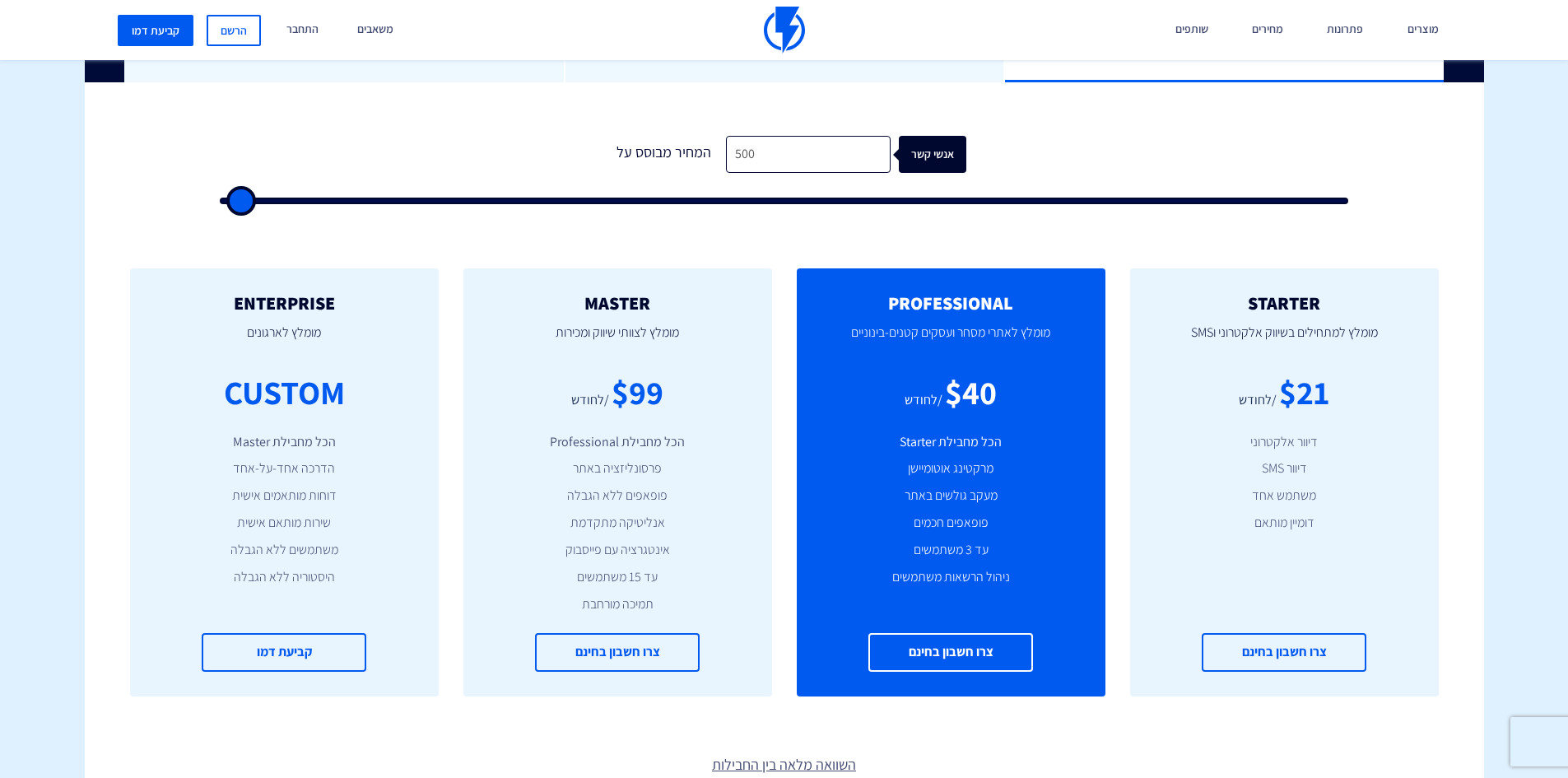
type input "500"
click at [219, 204] on input "range" at bounding box center [784, 200] width 1129 height 7
type input "500"
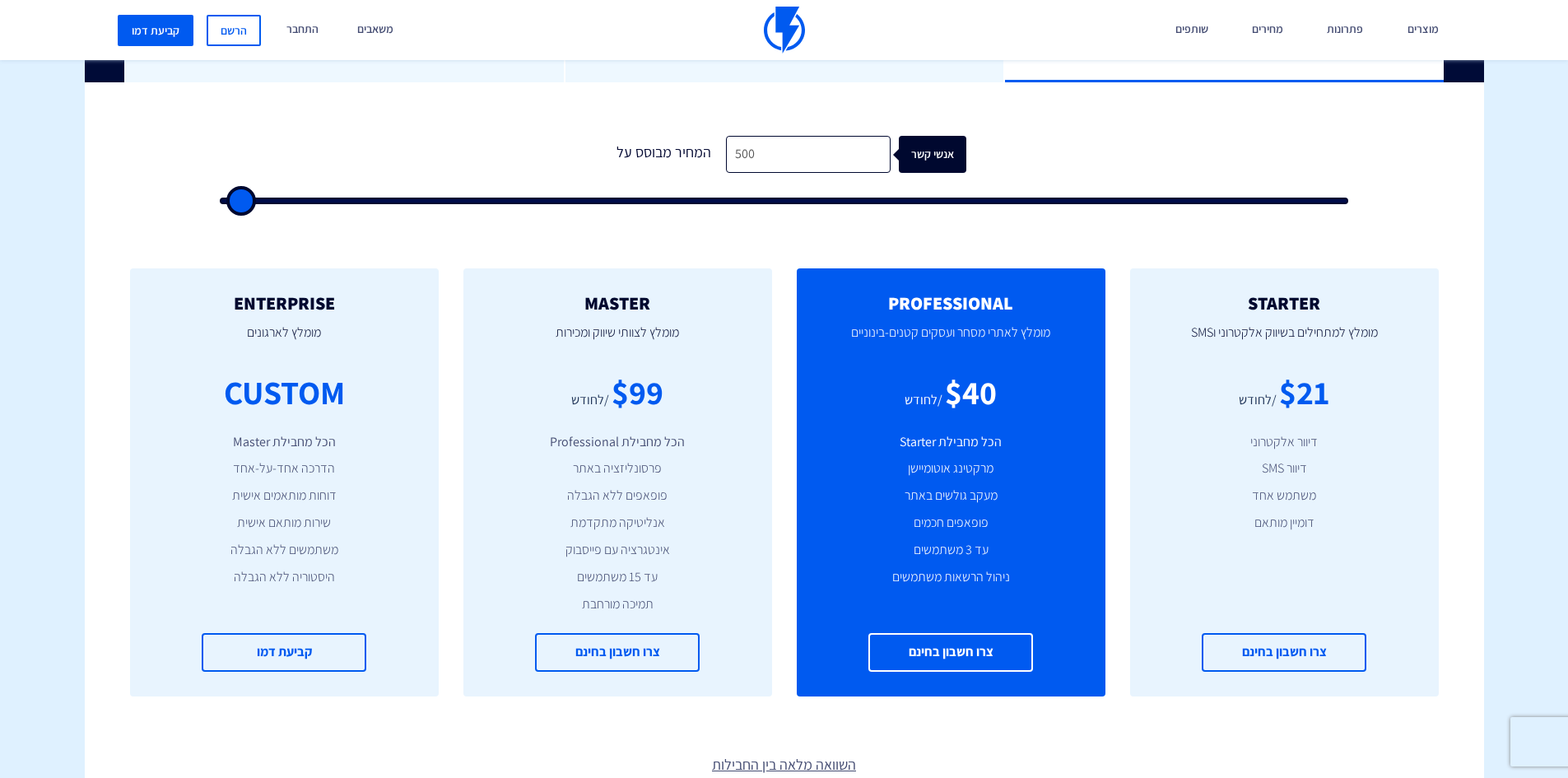
type input "500"
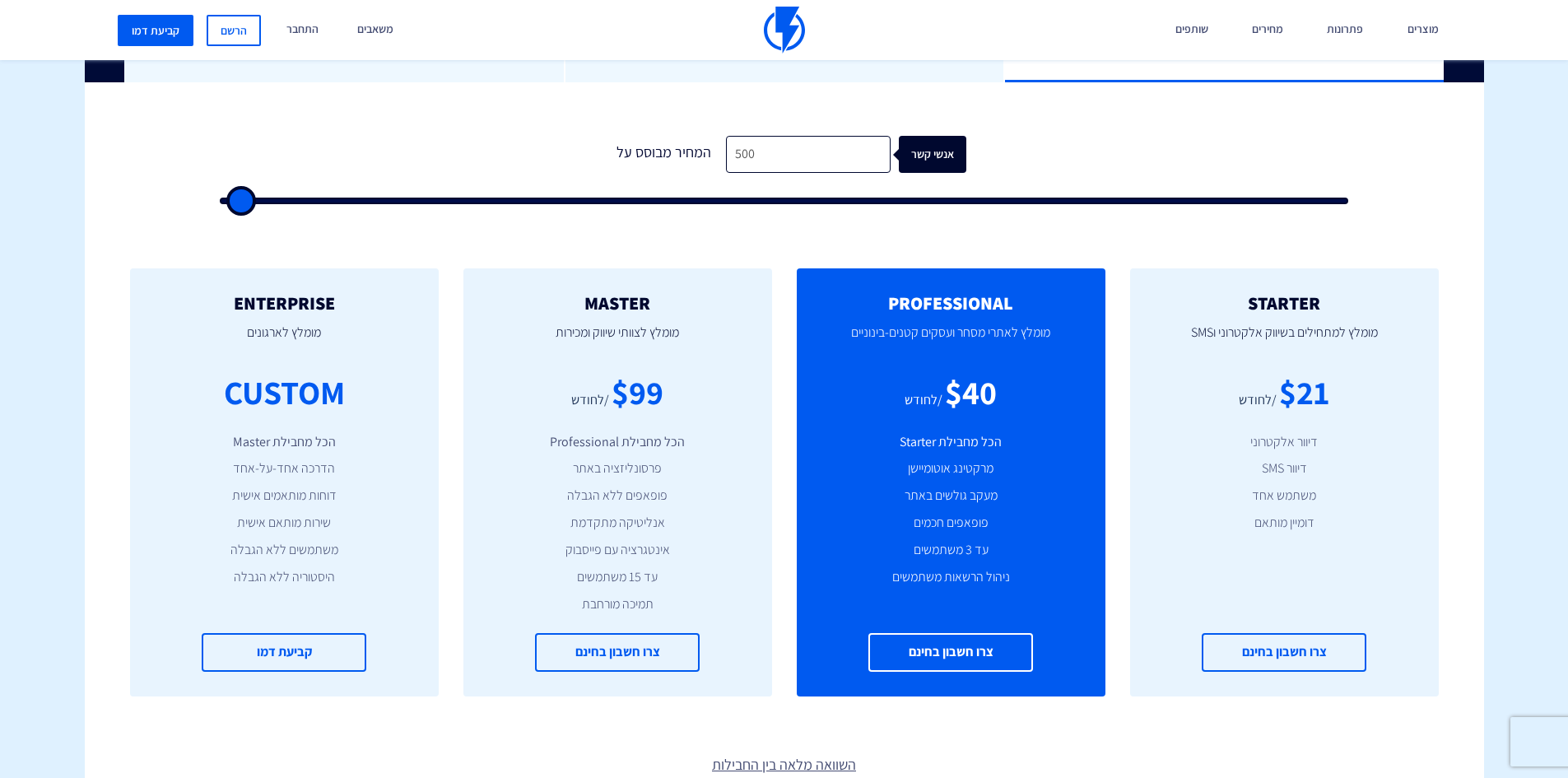
type input "500"
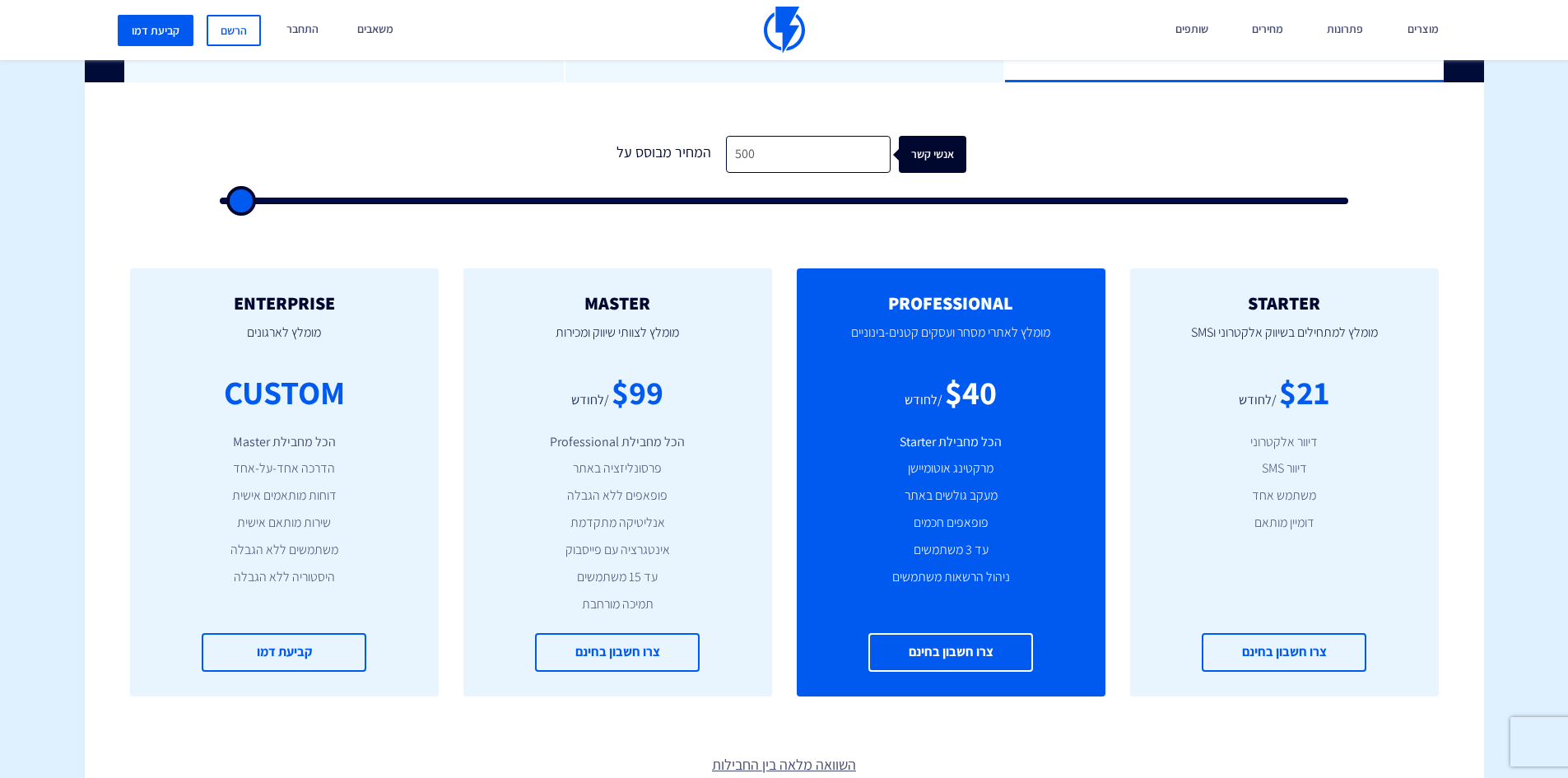
type input "500"
type input "1,000"
type input "1000"
type input "1,500"
type input "1500"
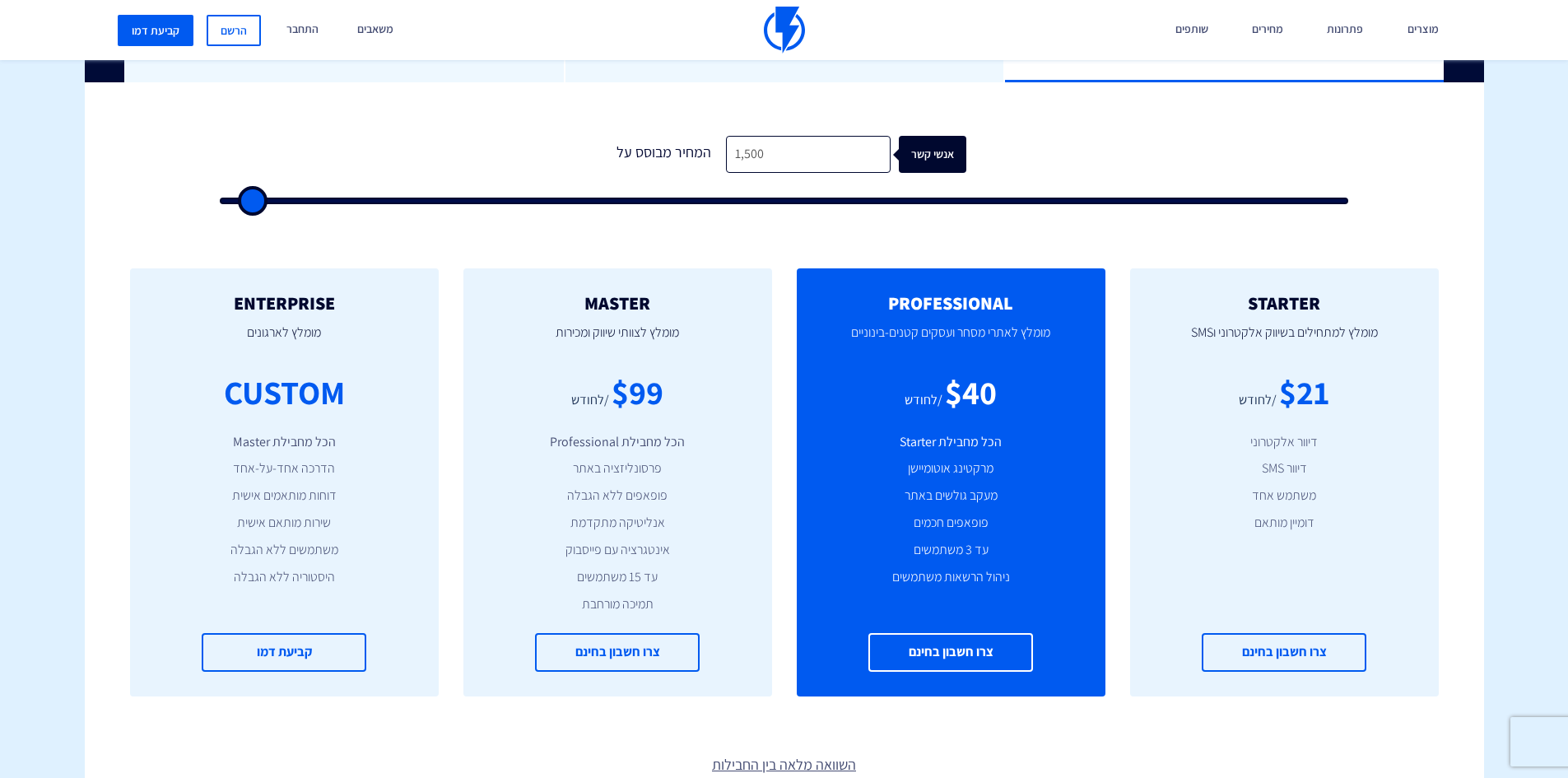
type input "2,000"
type input "2000"
type input "2,500"
type input "2500"
type input "3,000"
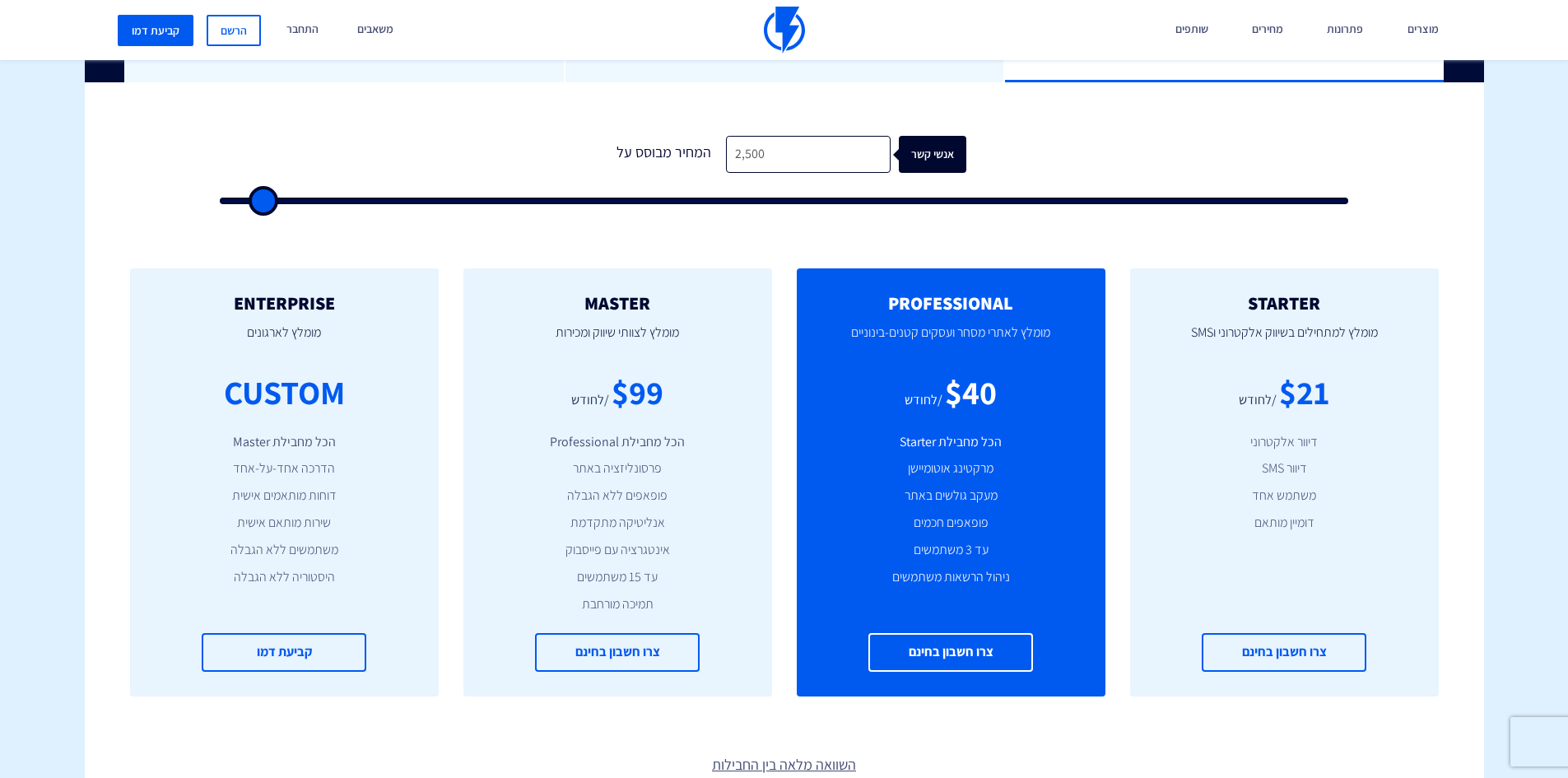
type input "3000"
type input "3,500"
type input "3500"
type input "3,000"
type input "3000"
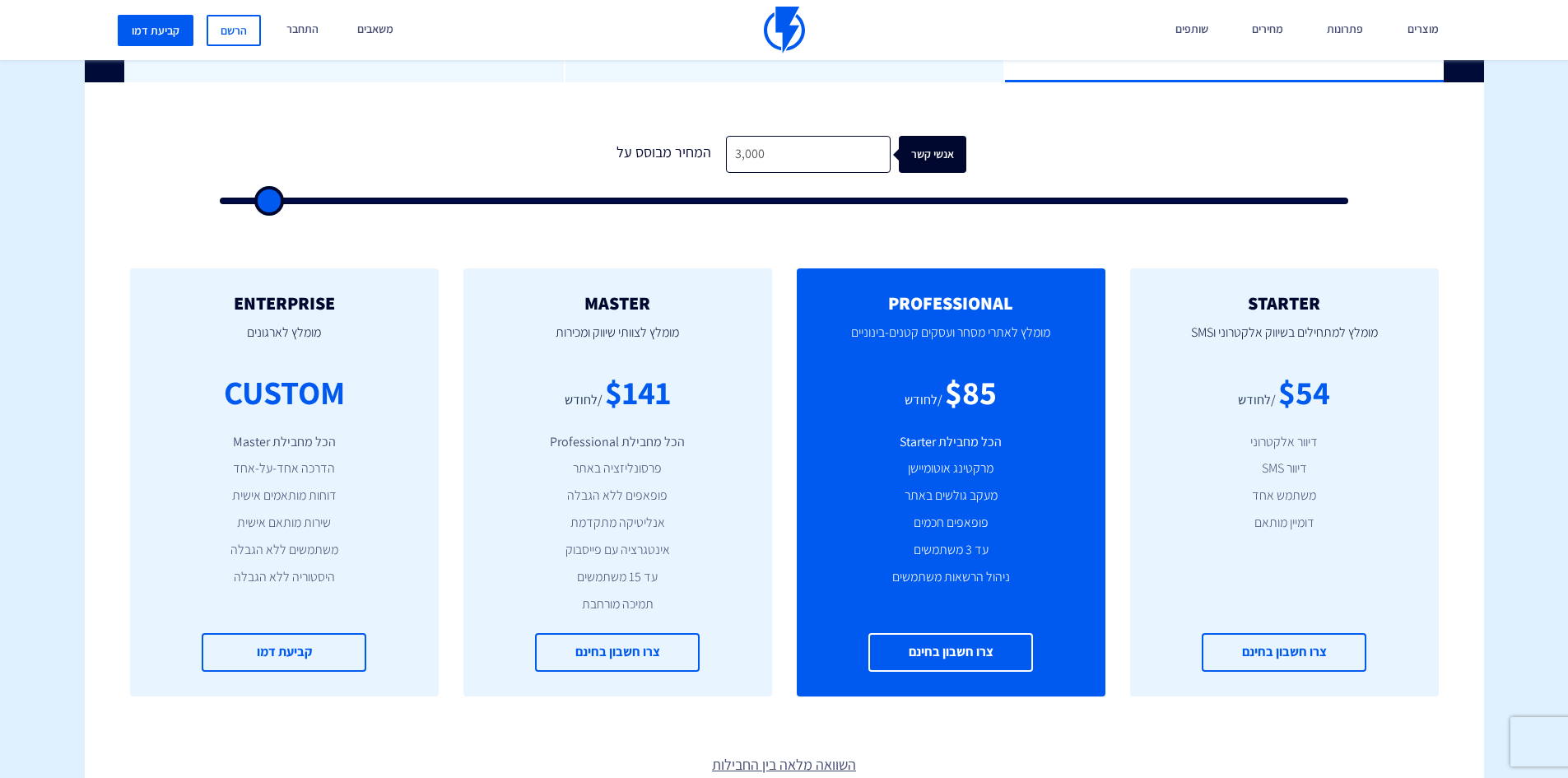
type input "2,500"
type input "2500"
type input "2,000"
type input "2000"
type input "1,500"
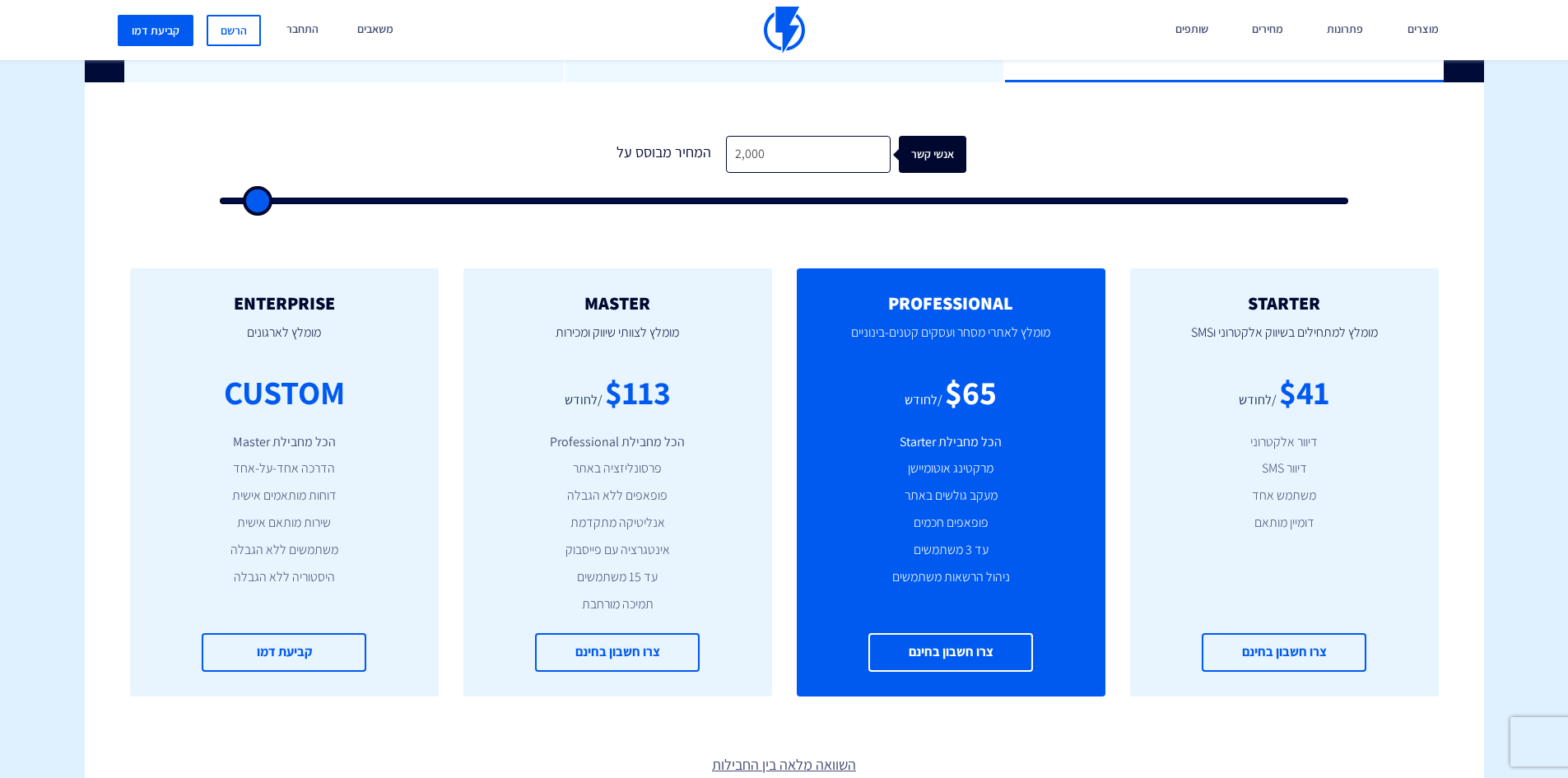
type input "1500"
type input "1,000"
type input "1000"
type input "1,500"
type input "1500"
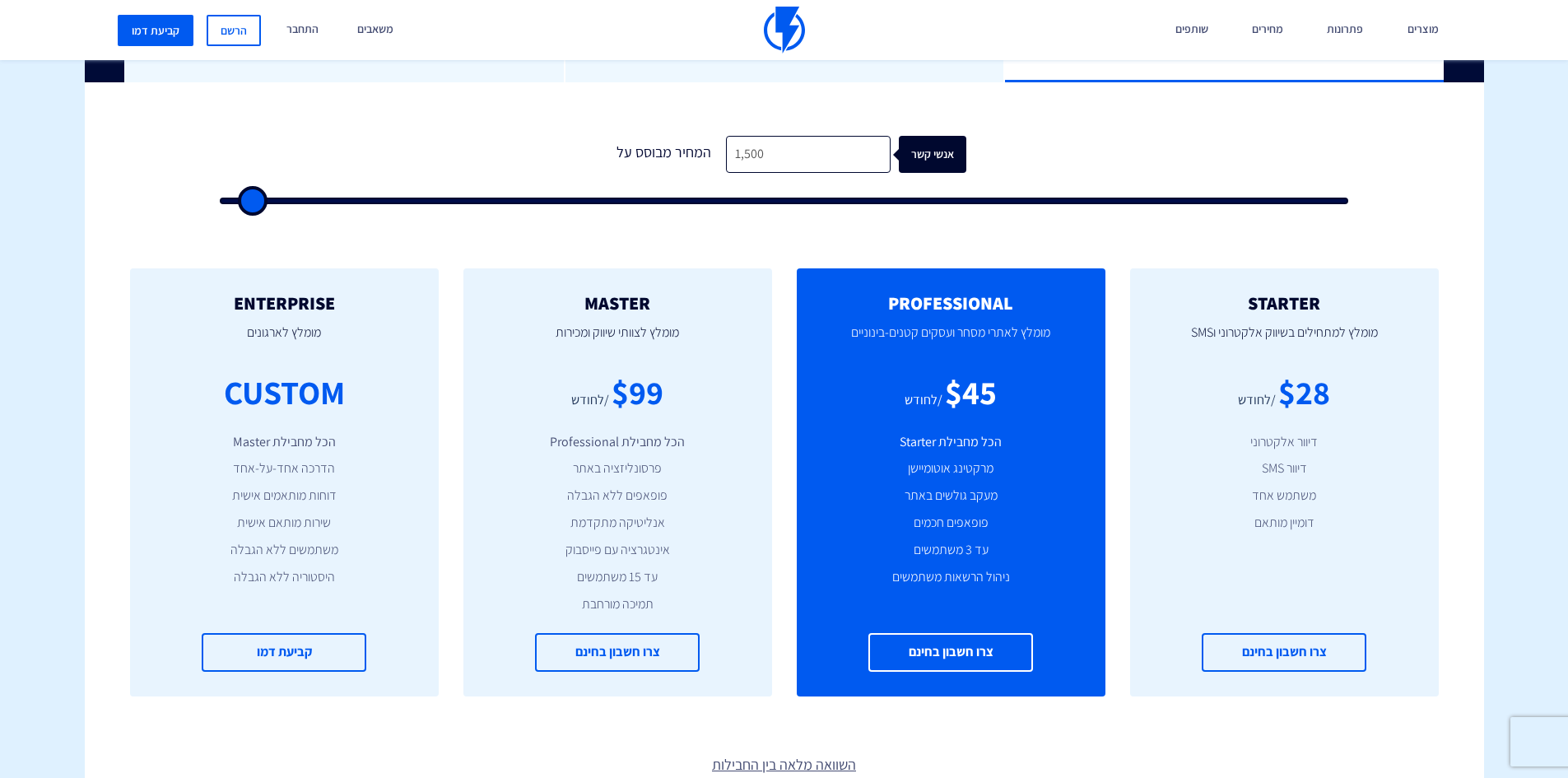
type input "2,000"
type input "2000"
type input "2,500"
type input "2500"
type input "3,000"
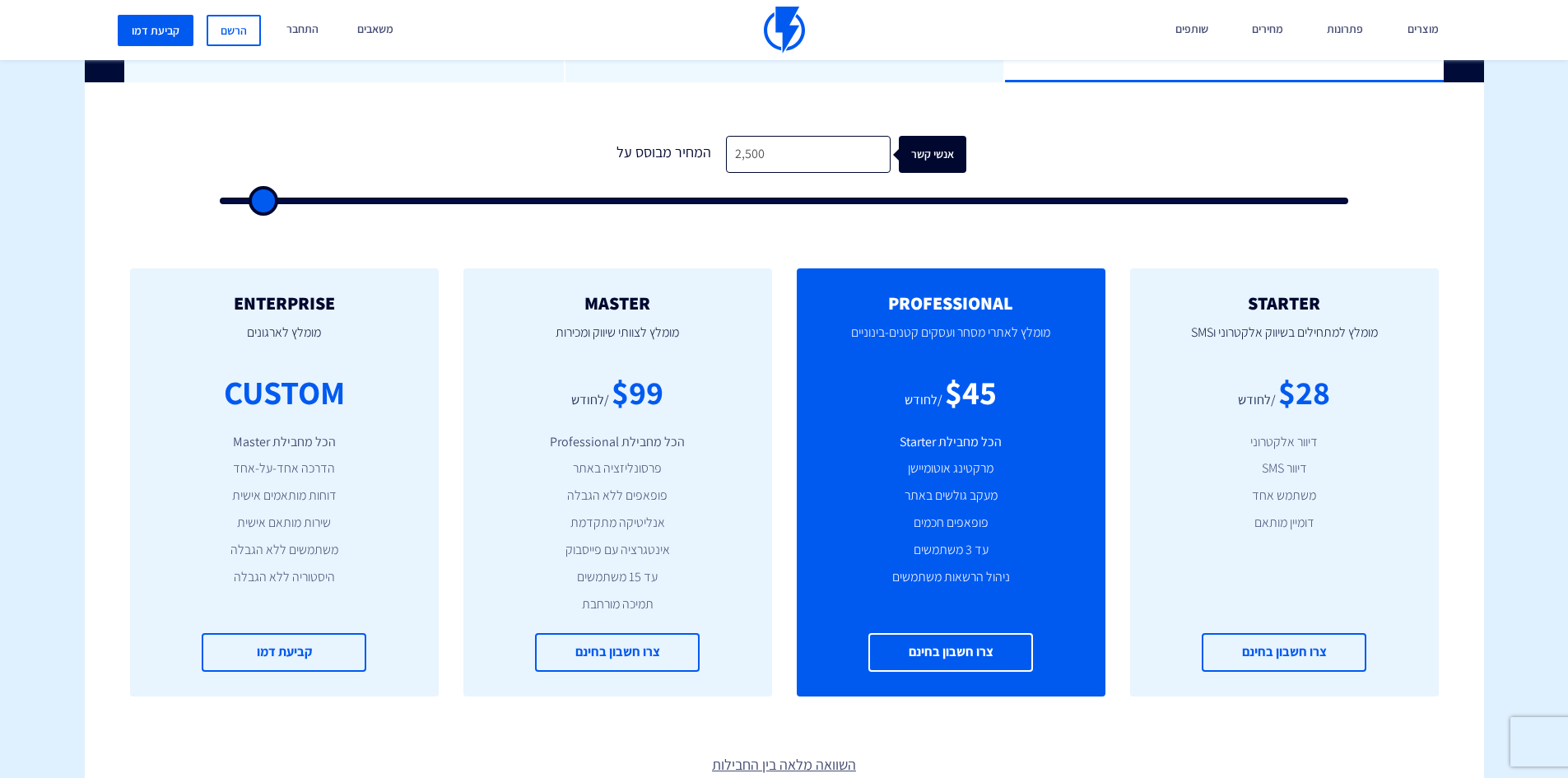
type input "3000"
type input "4,000"
type input "4000"
type input "4,500"
type input "4500"
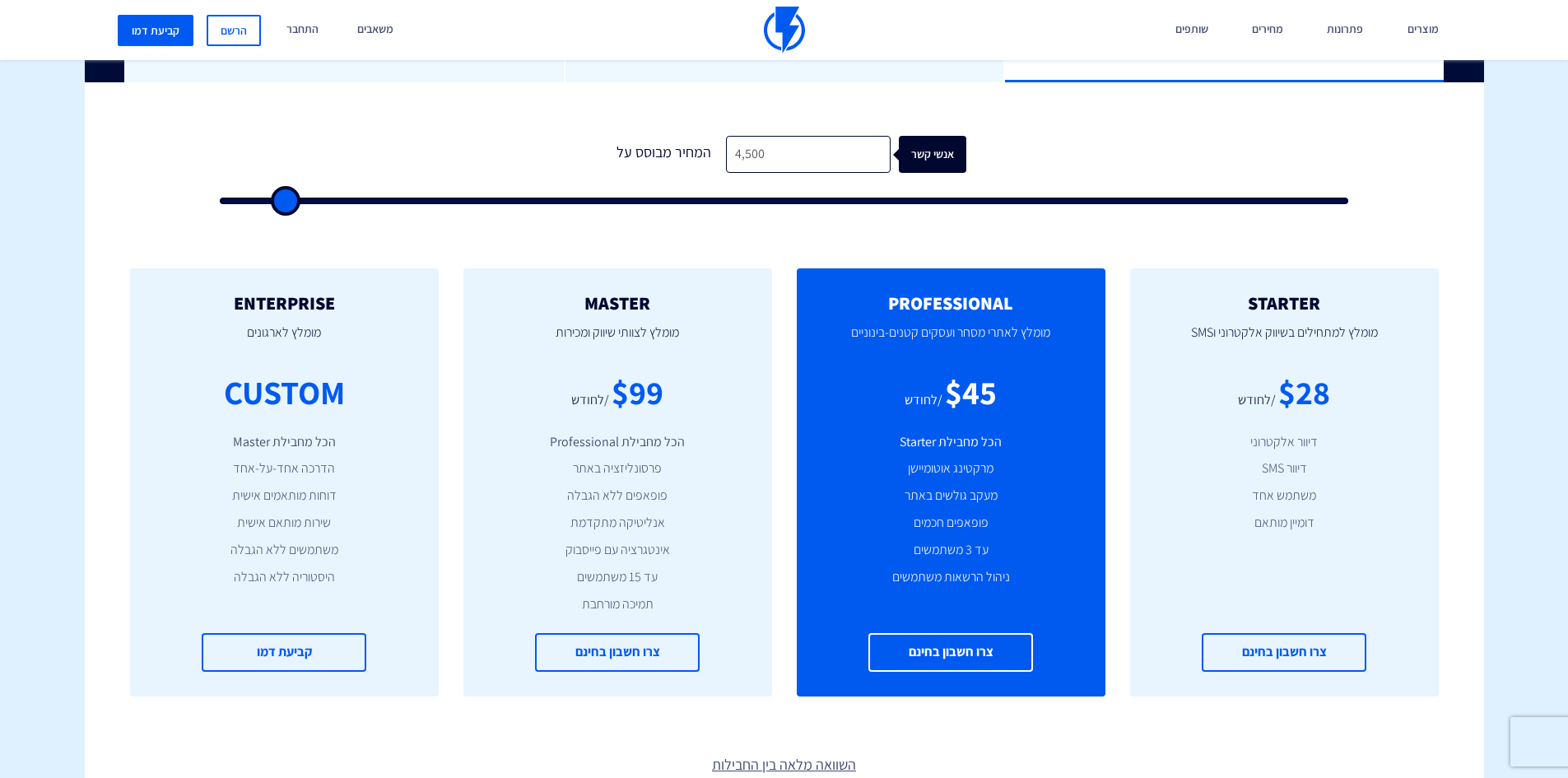
type input "5,500"
type input "5500"
type input "6,500"
type input "6500"
type input "7,500"
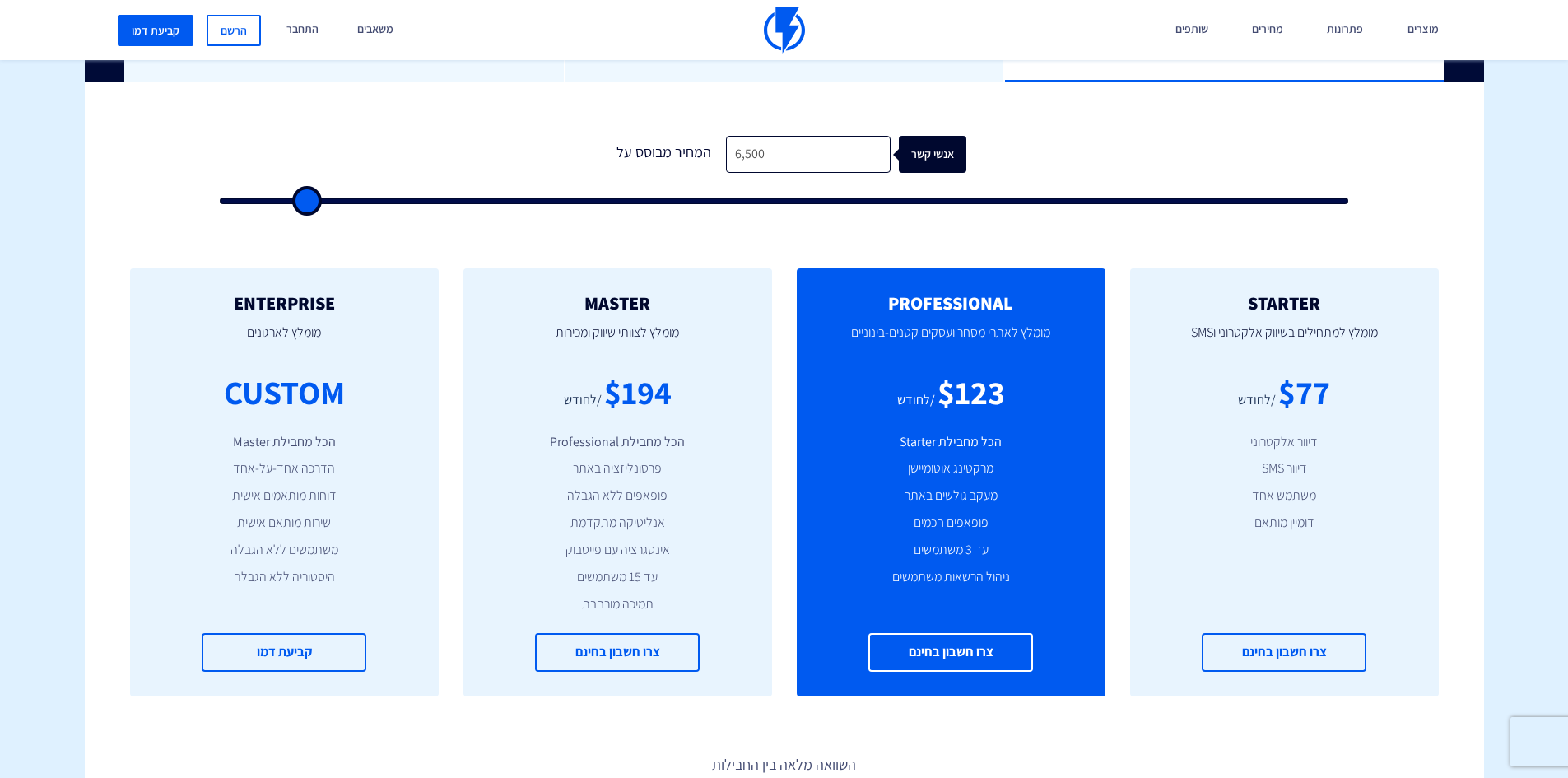
type input "7500"
type input "8,500"
type input "8500"
type input "15,000"
type input "15000"
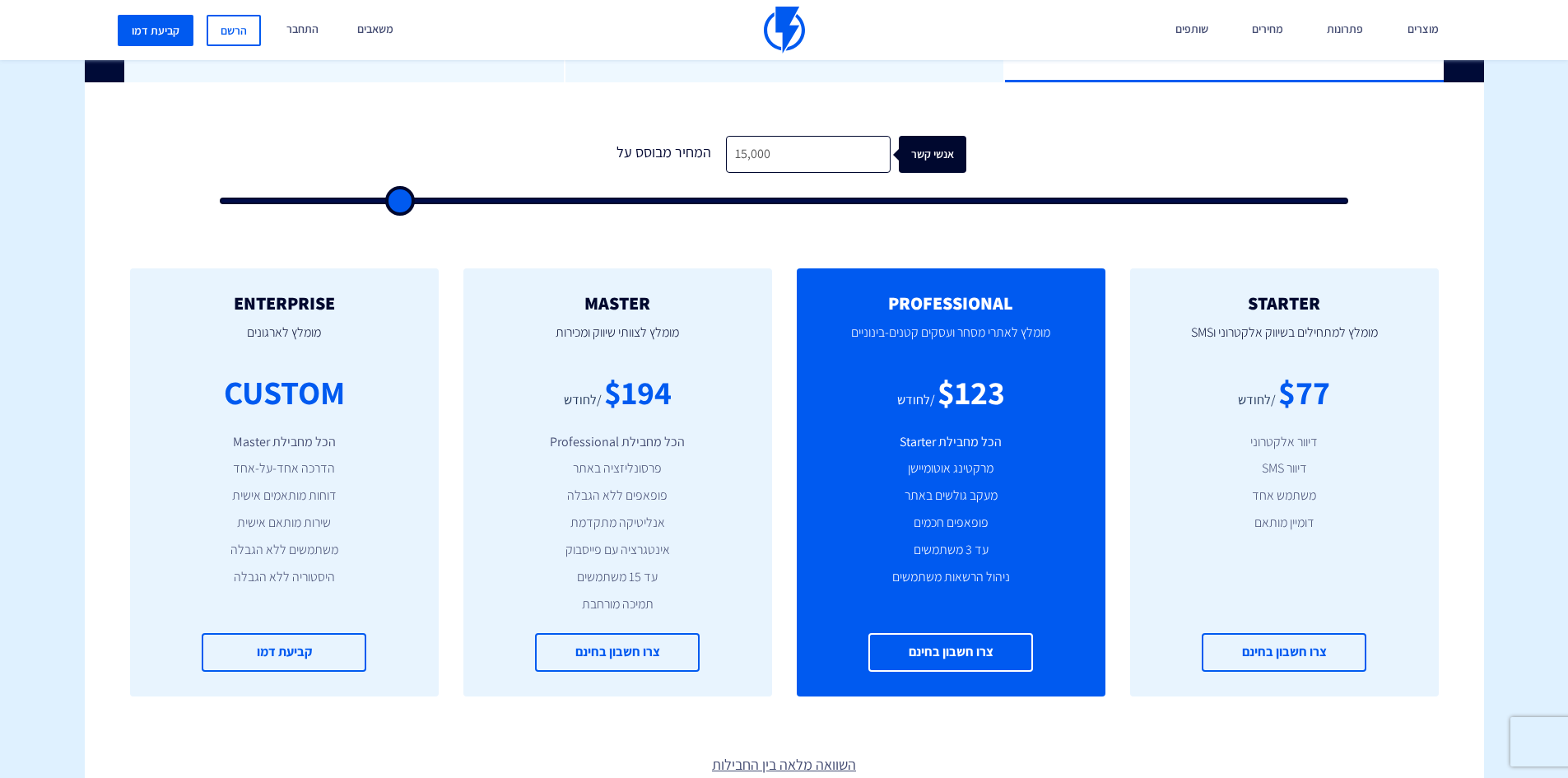
type input "16,000"
type input "16000"
type input "19,000"
type input "19000"
type input "22,500"
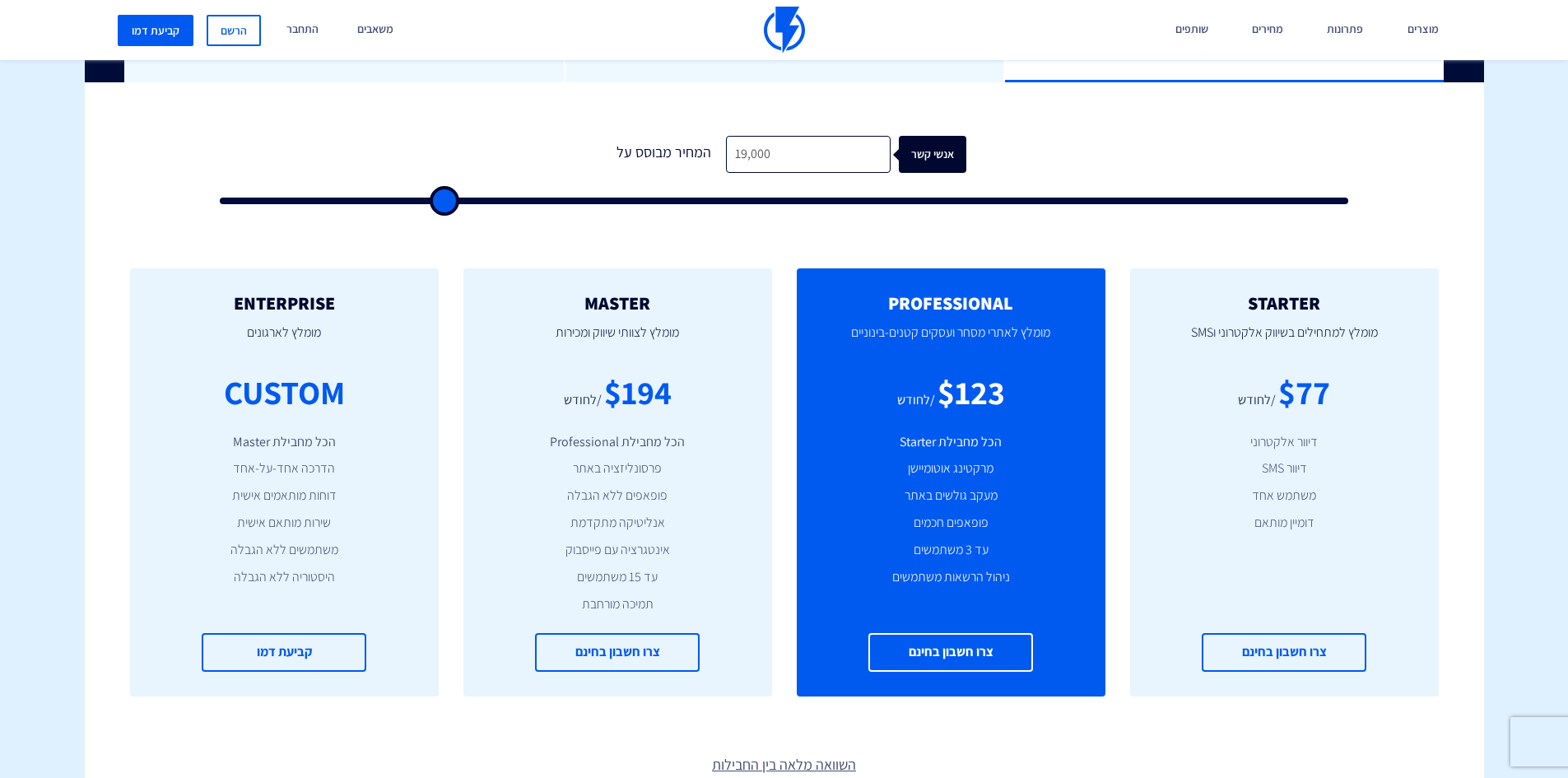
type input "22500"
type input "26,000"
type input "26000"
type input "29,000"
type input "29000"
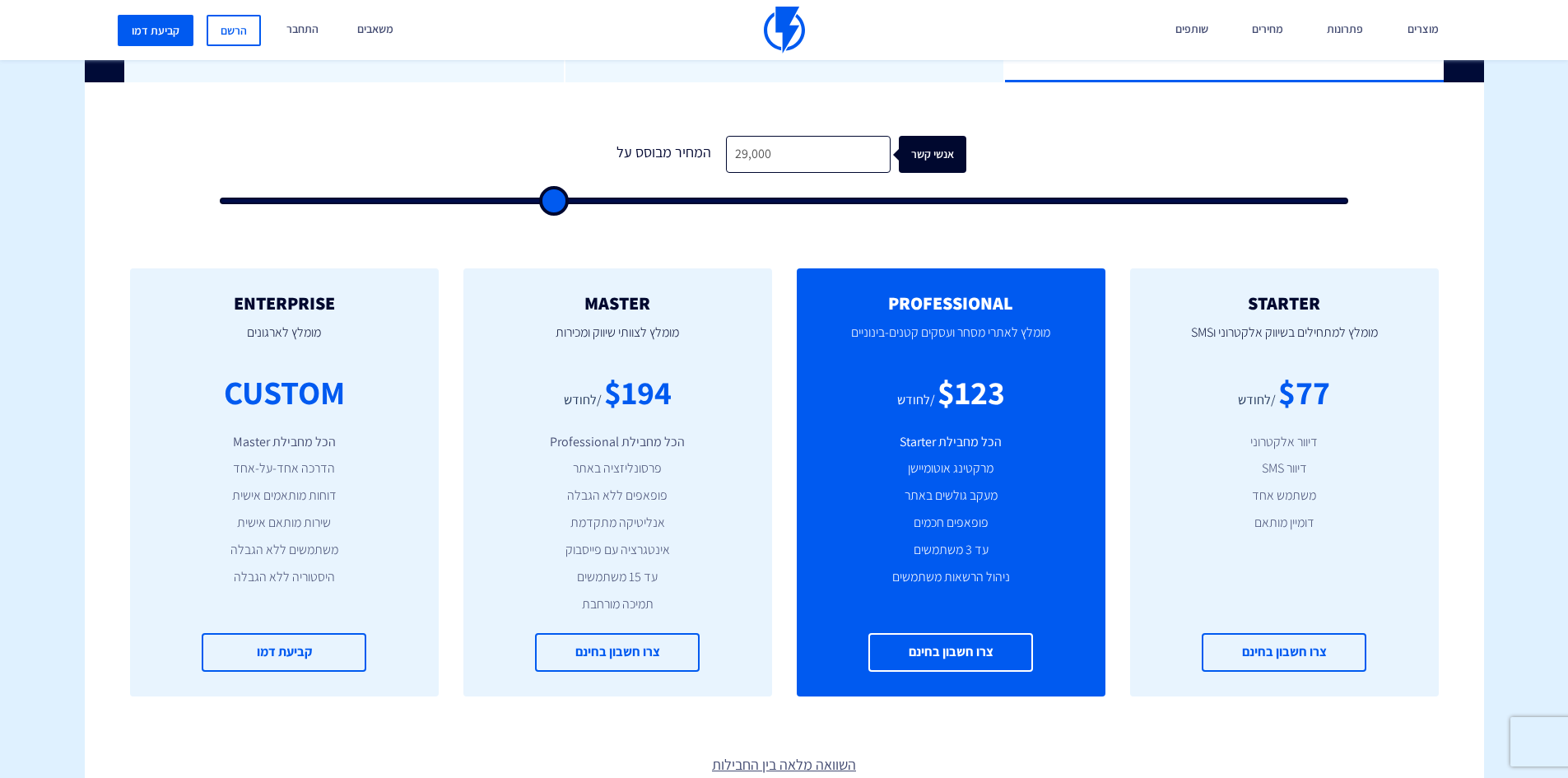
type input "33,000"
type input "33000"
type input "36,000"
type input "36000"
type input "38,500"
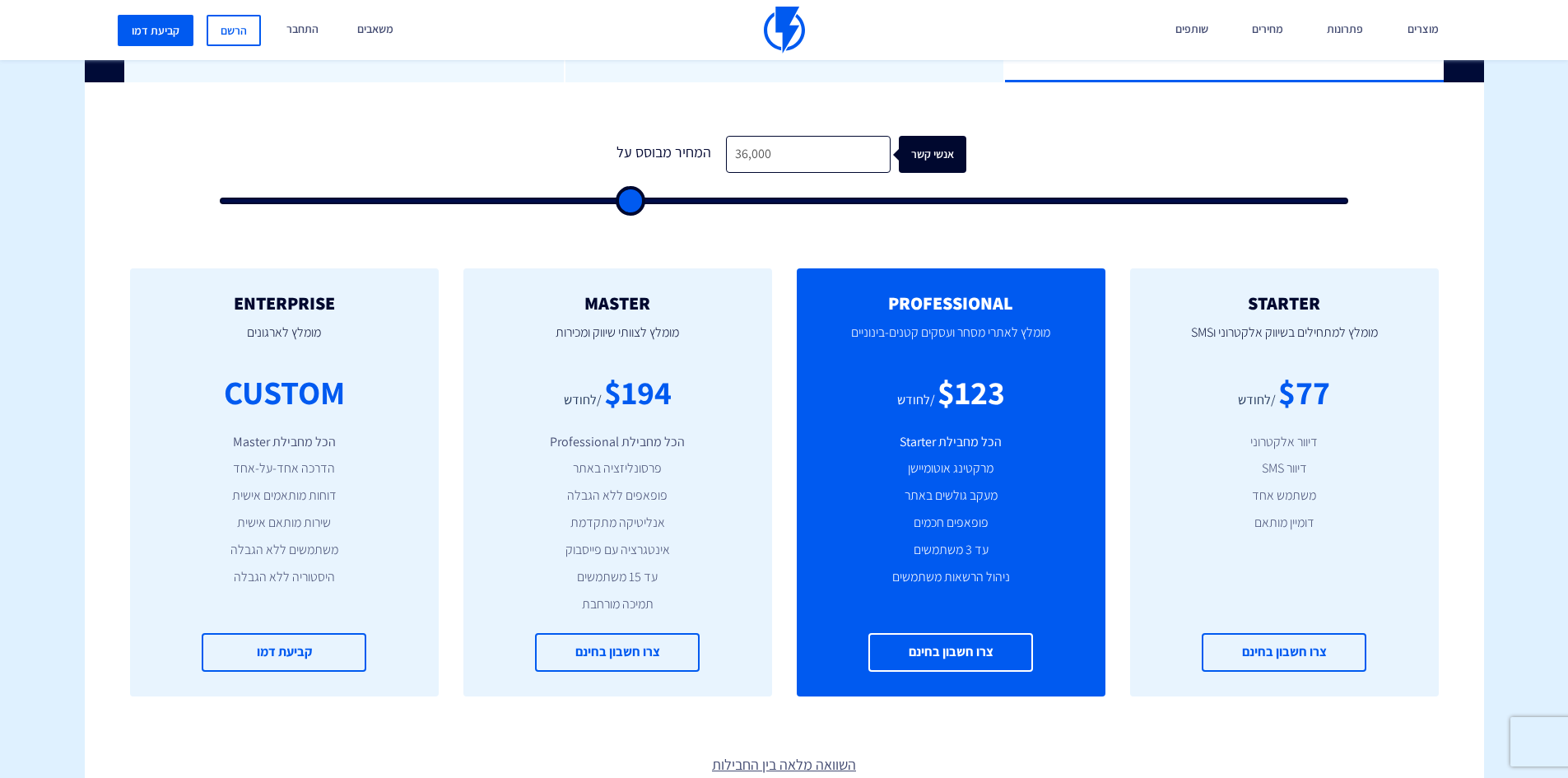
type input "38500"
type input "41,500"
type input "41500"
drag, startPoint x: 227, startPoint y: 195, endPoint x: 107, endPoint y: 246, distance: 130.4
click at [219, 204] on input "range" at bounding box center [784, 200] width 1129 height 7
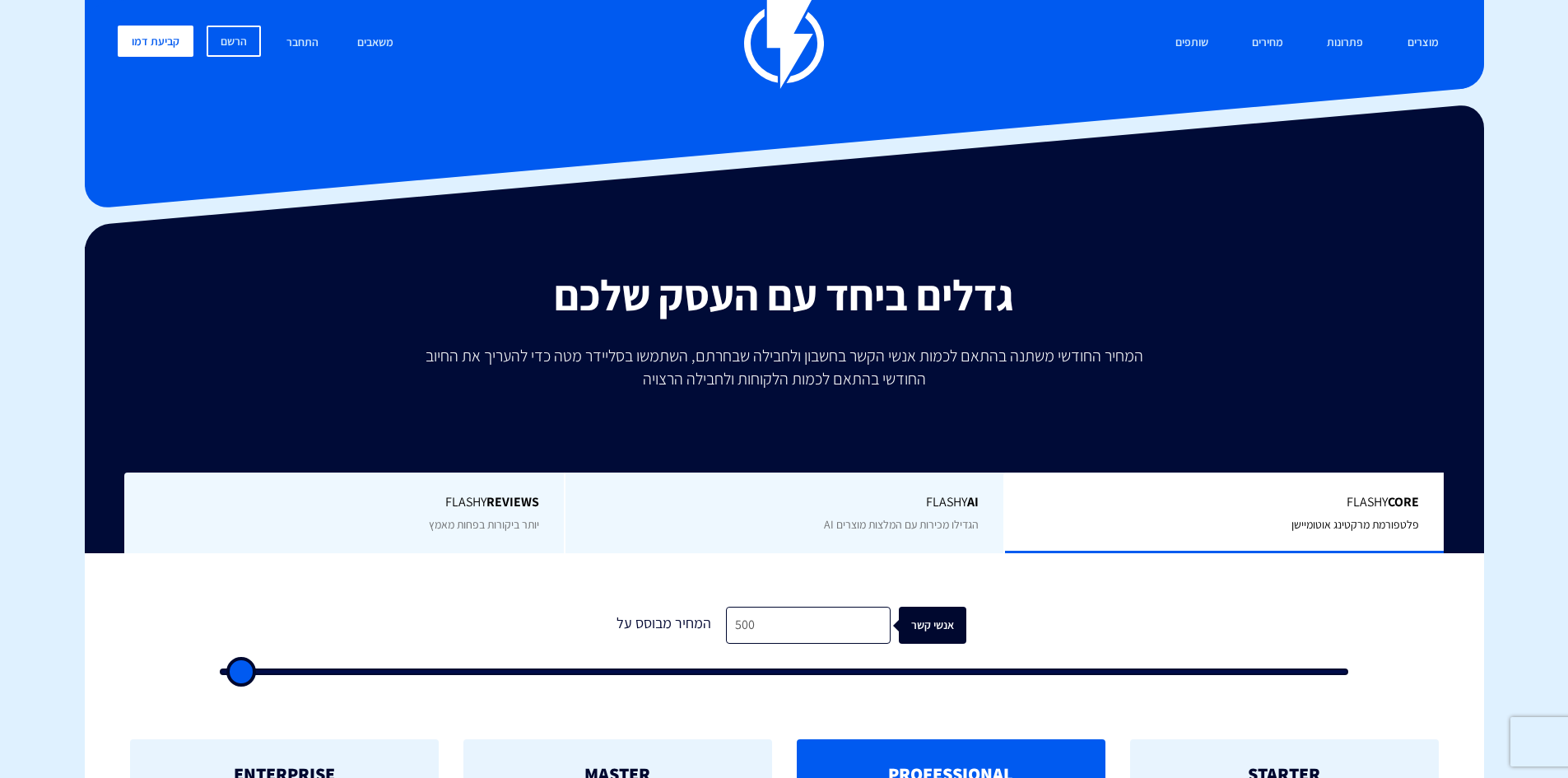
scroll to position [0, 0]
